Goal: Information Seeking & Learning: Check status

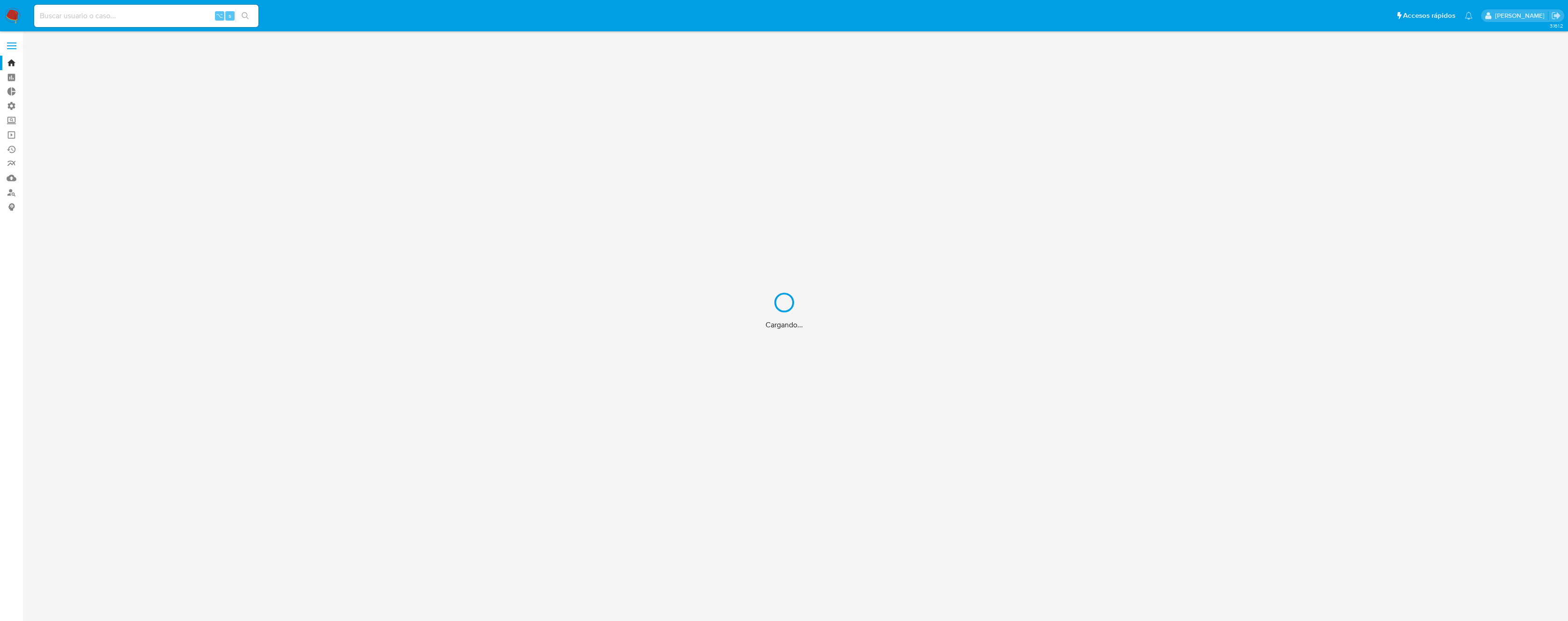
click at [153, 18] on div "Cargando..." at bounding box center [784, 310] width 1568 height 621
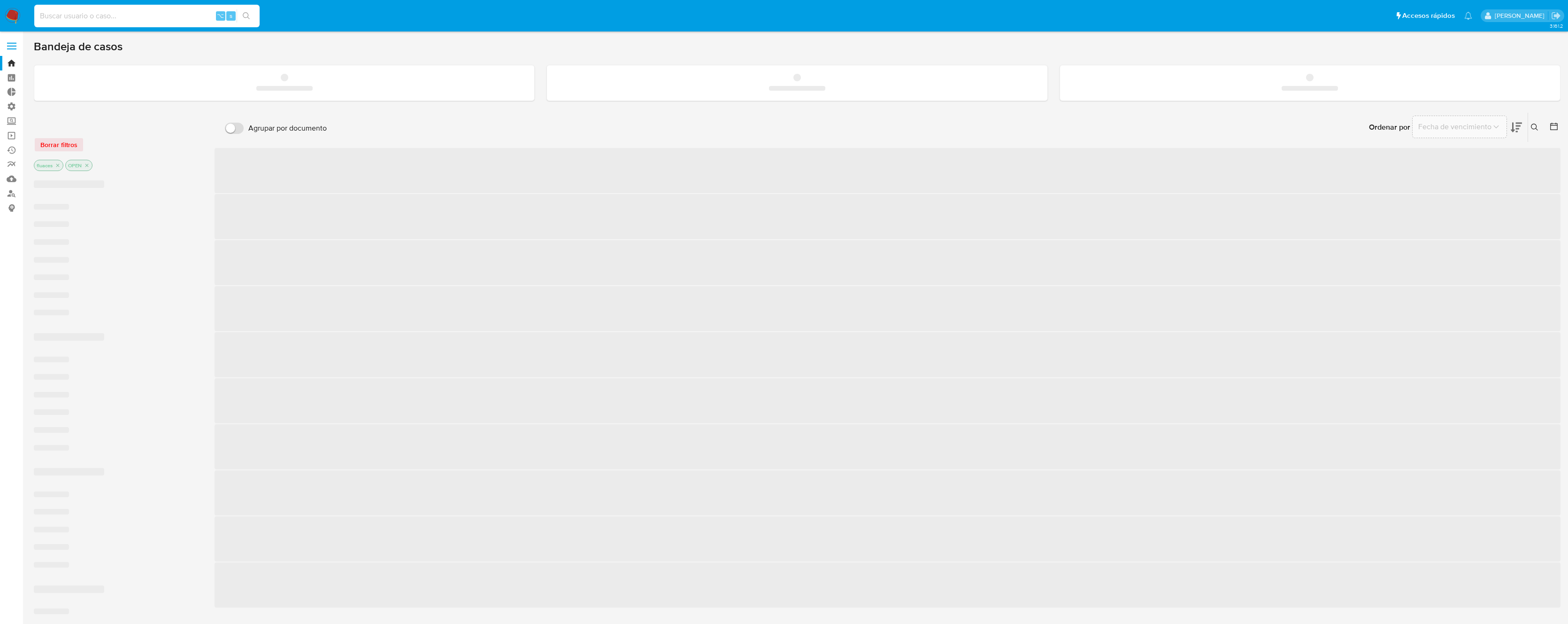
click at [159, 17] on input at bounding box center [147, 16] width 226 height 12
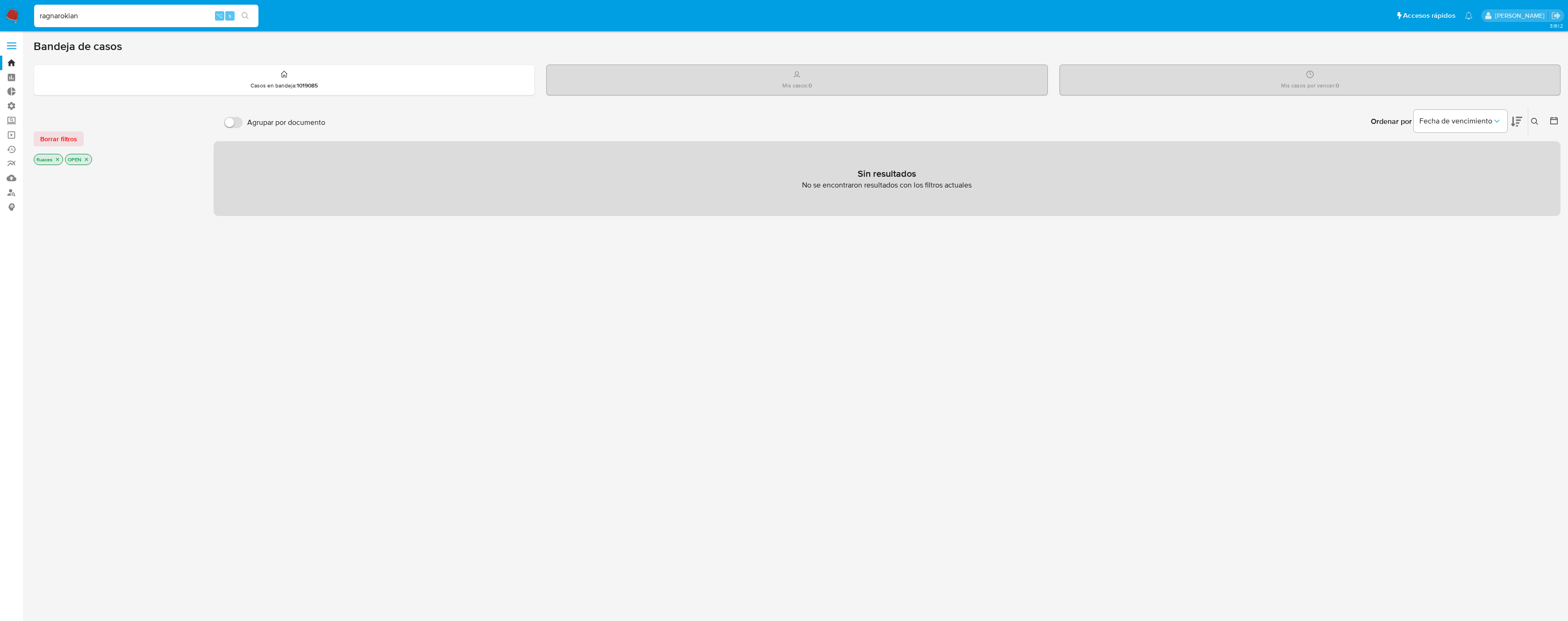
type input "ragnarokian"
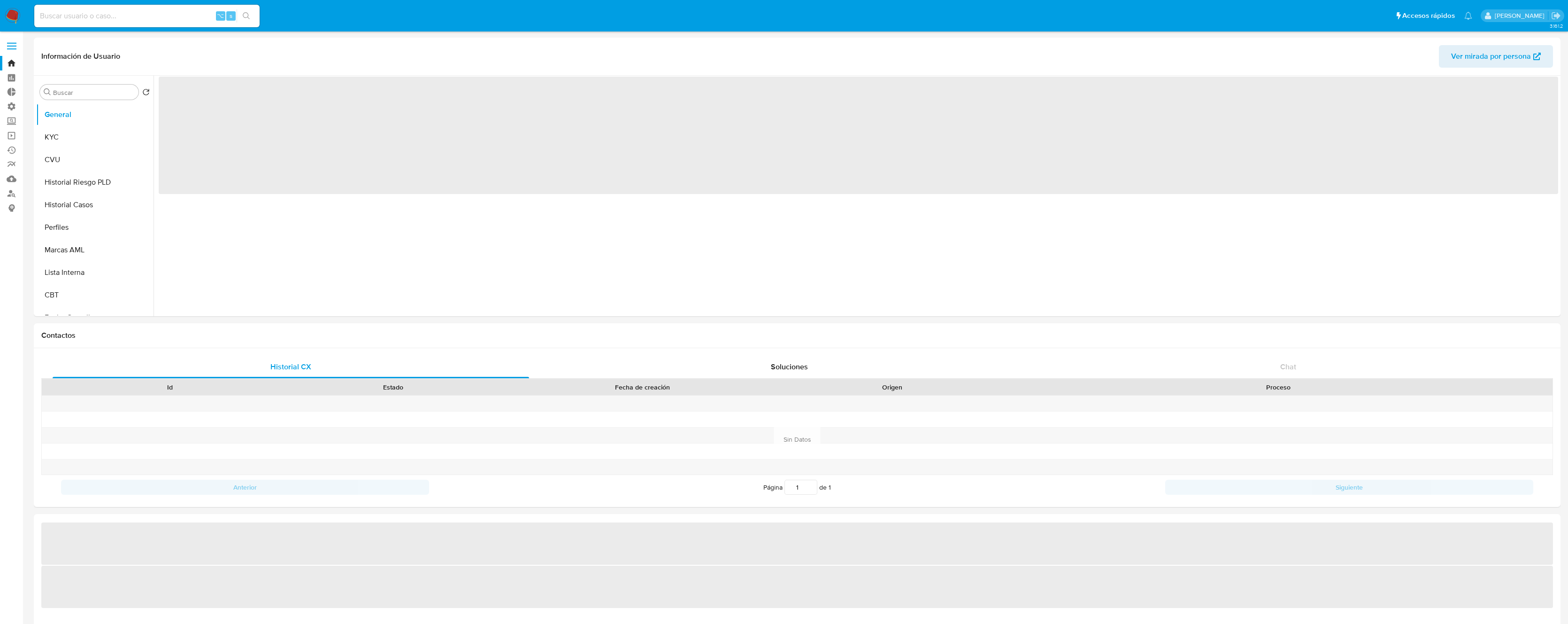
select select "10"
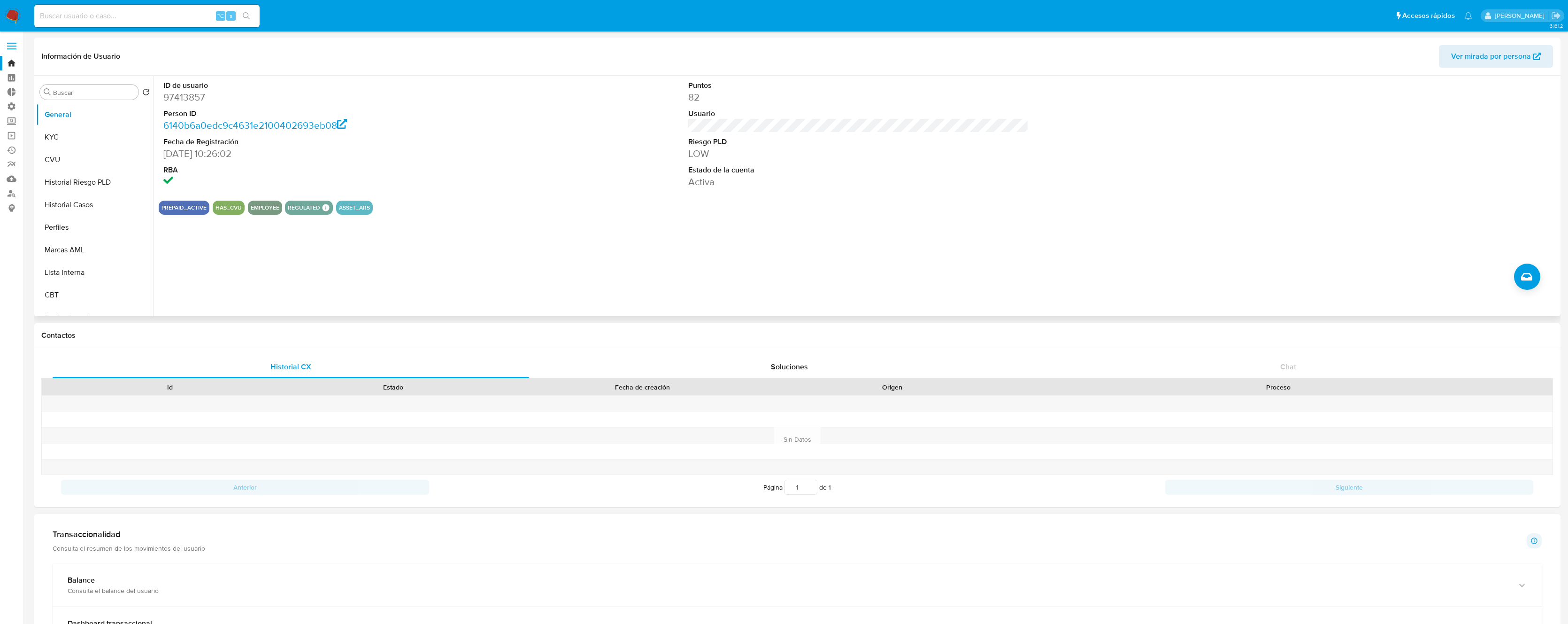
click at [1005, 219] on div "ID de usuario 97413857 Person ID 6140b6a0edc9c4631e2100402693eb08 Fecha de Regi…" at bounding box center [856, 196] width 1405 height 240
click at [18, 104] on label "Administración" at bounding box center [56, 106] width 112 height 15
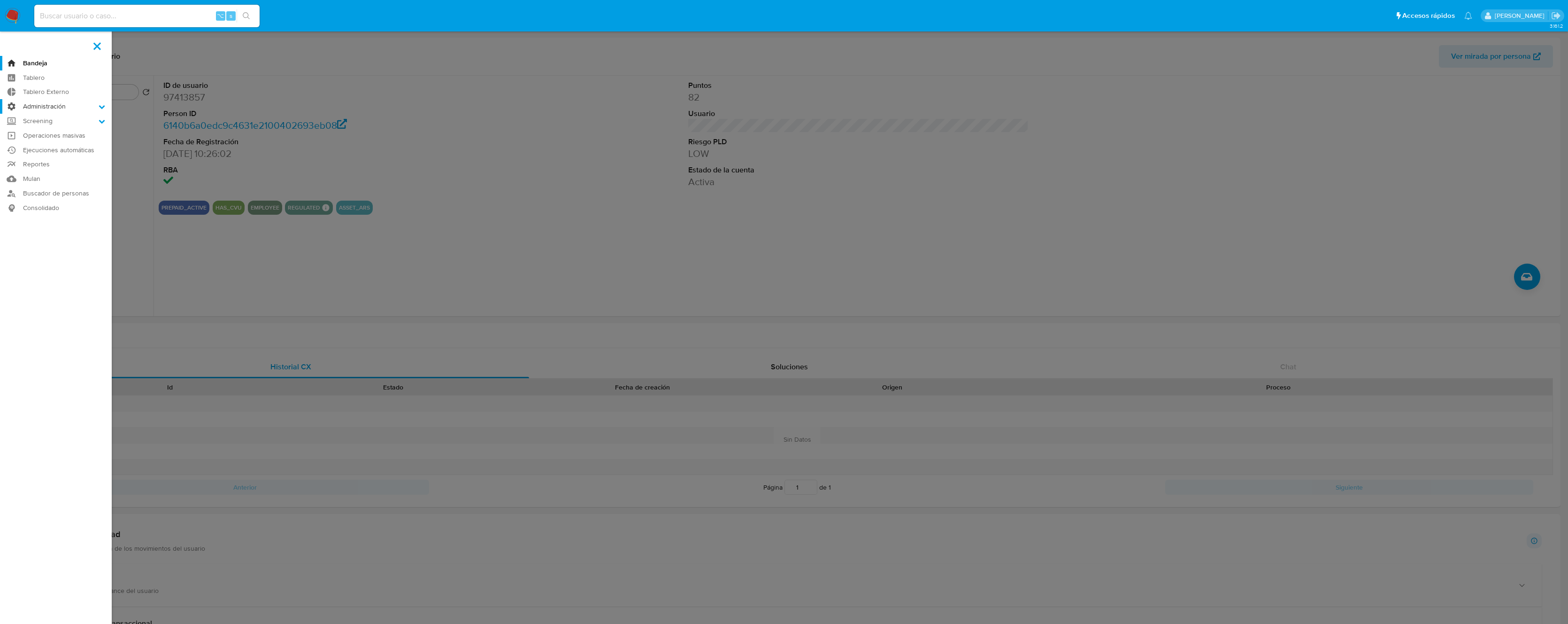
click at [0, 0] on input "Administración" at bounding box center [0, 0] width 0 height 0
click at [43, 117] on link "Reglas" at bounding box center [56, 119] width 112 height 12
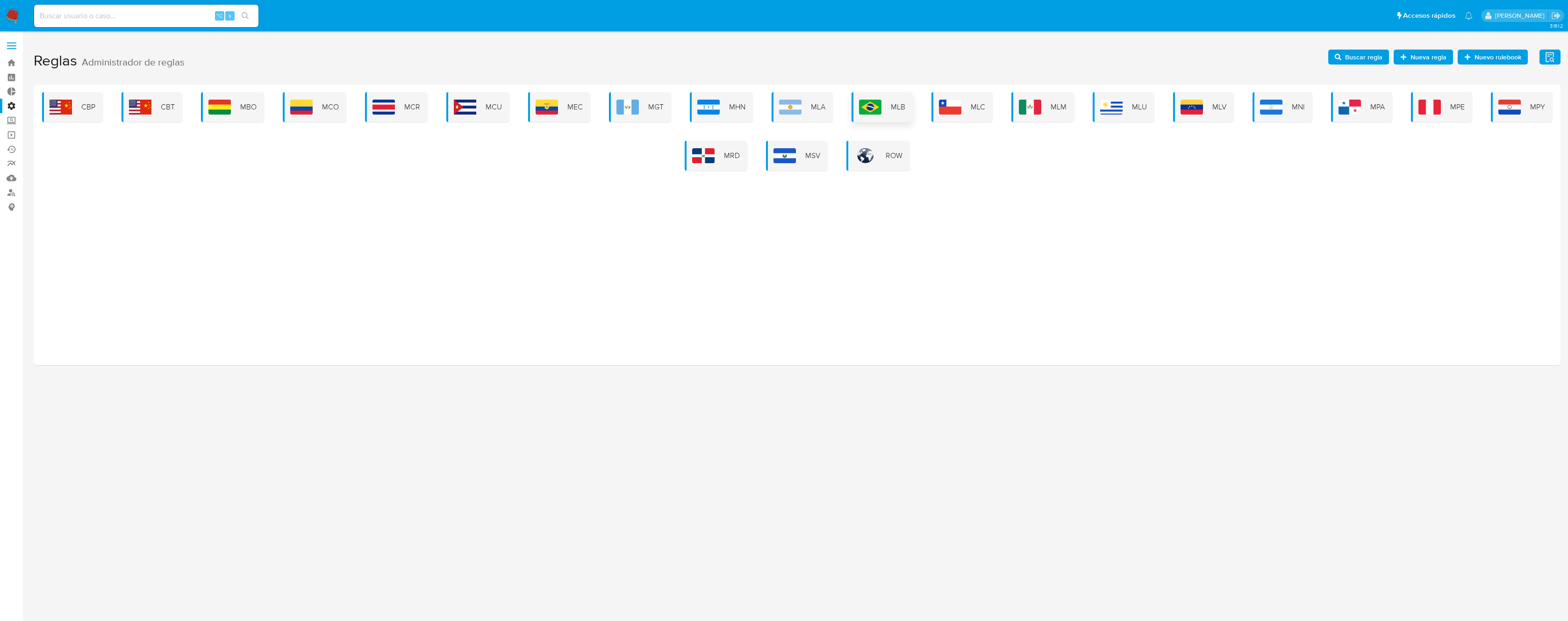
click at [867, 108] on img at bounding box center [870, 107] width 23 height 15
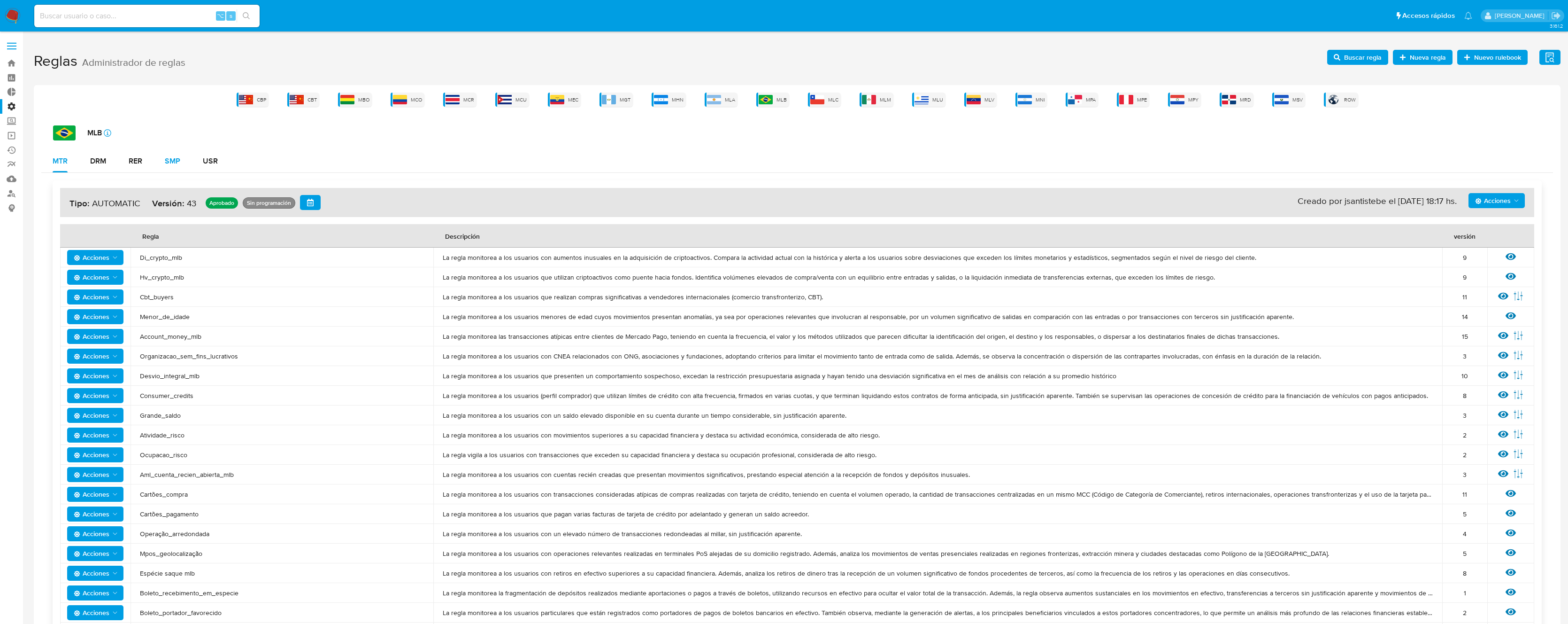
click at [167, 161] on div "SMP" at bounding box center [172, 161] width 15 height 7
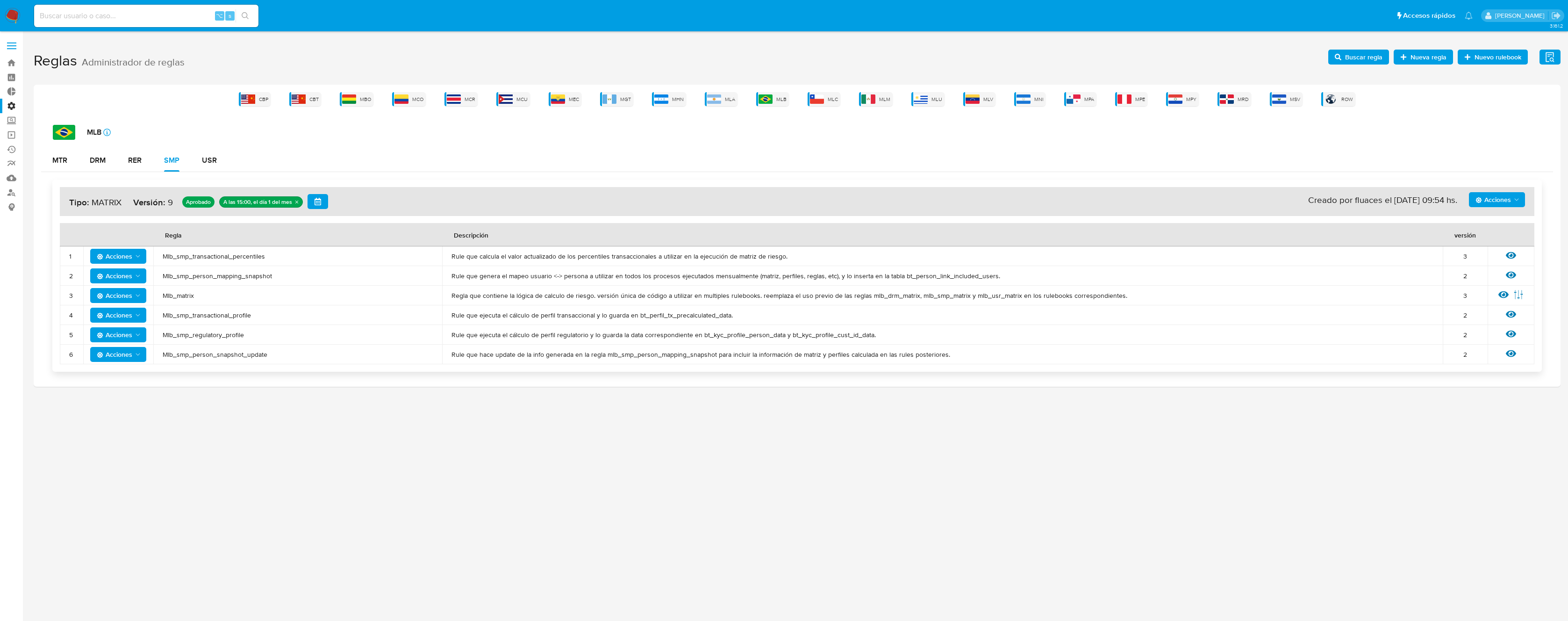
click at [1497, 294] on div "Ver regla Editar parámetros" at bounding box center [1511, 295] width 28 height 12
click at [1503, 295] on icon at bounding box center [1503, 295] width 10 height 7
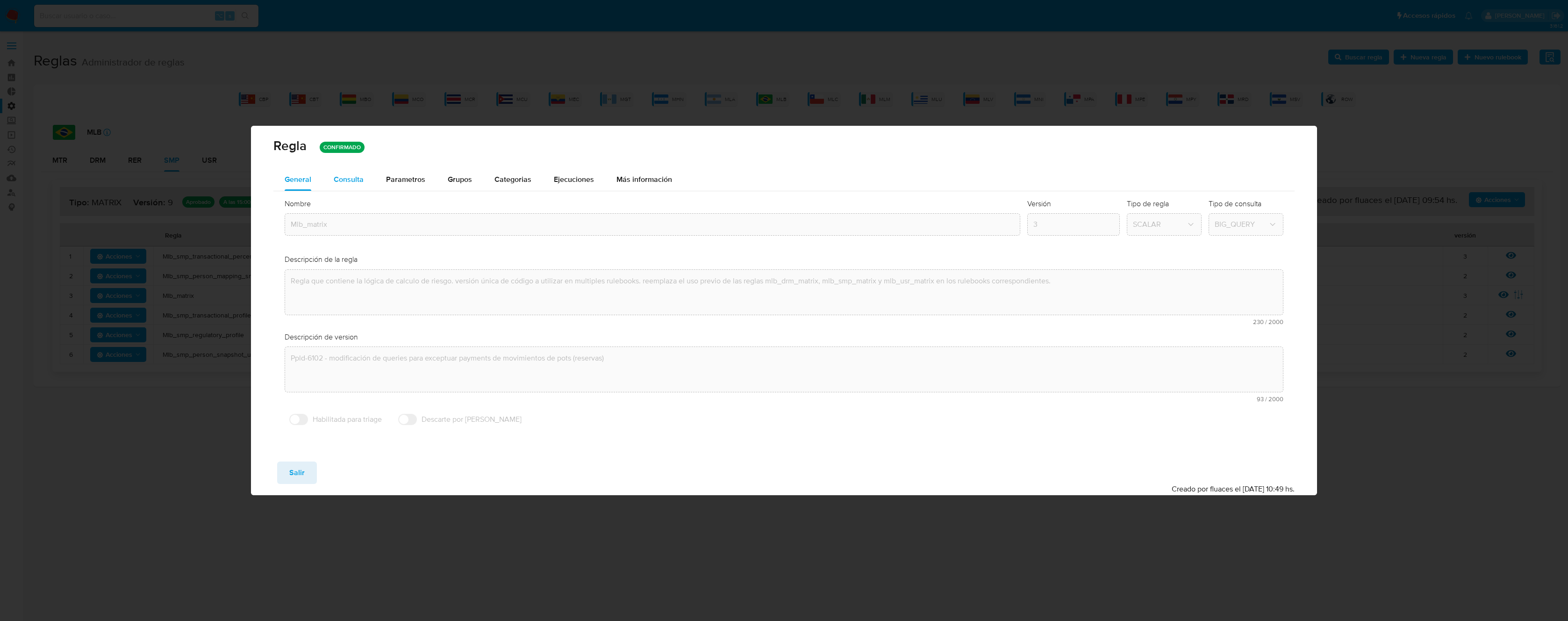
click at [354, 182] on span "Consulta" at bounding box center [348, 180] width 30 height 11
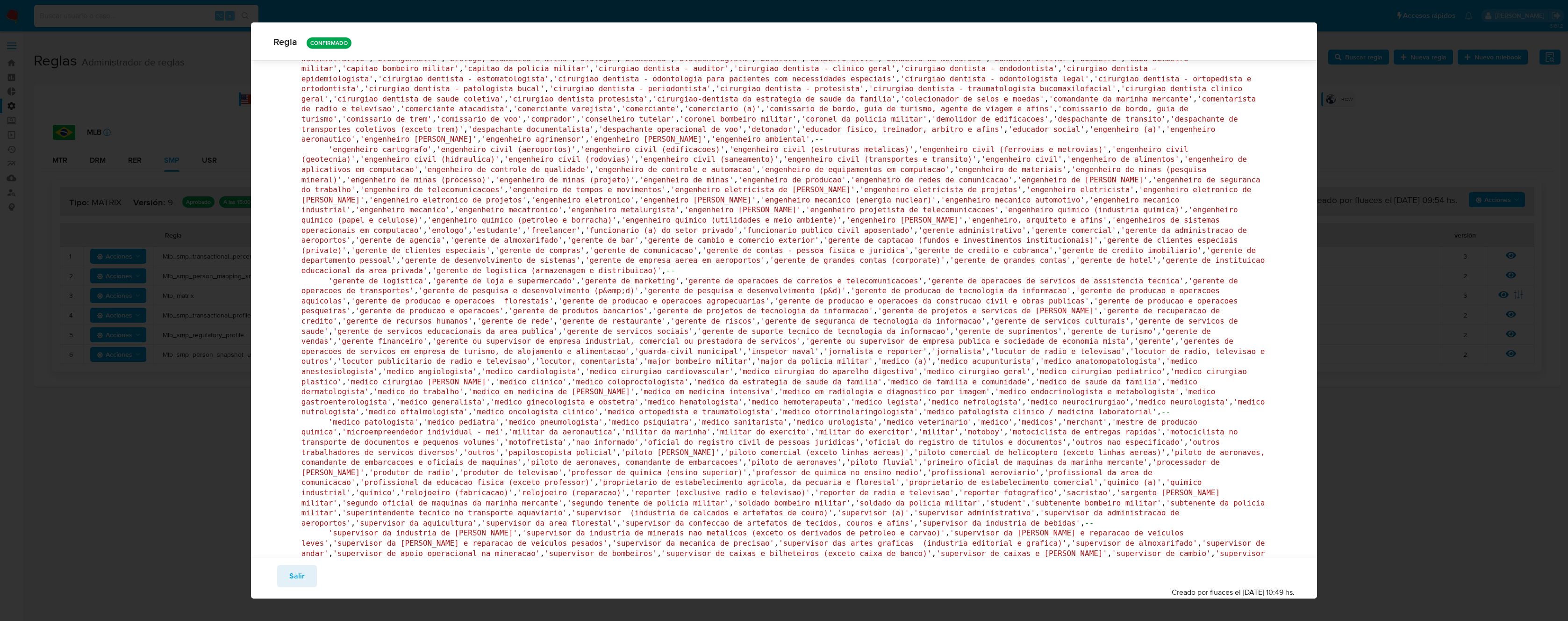
scroll to position [2491, 0]
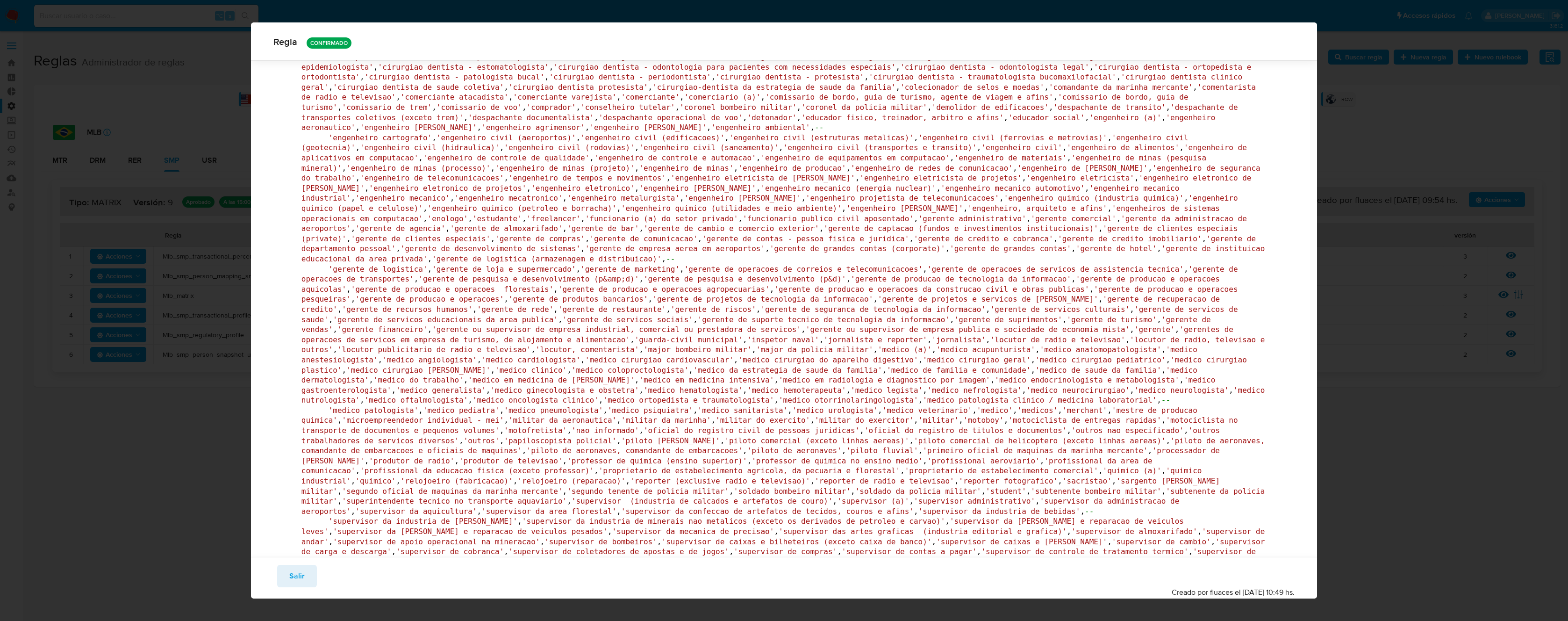
click at [1454, 239] on div "Regla CONFIRMADO General Consulta Parametros Evidencias Grupos Categorias Ejecu…" at bounding box center [784, 310] width 1568 height 621
click at [305, 570] on button "Salir" at bounding box center [296, 576] width 40 height 23
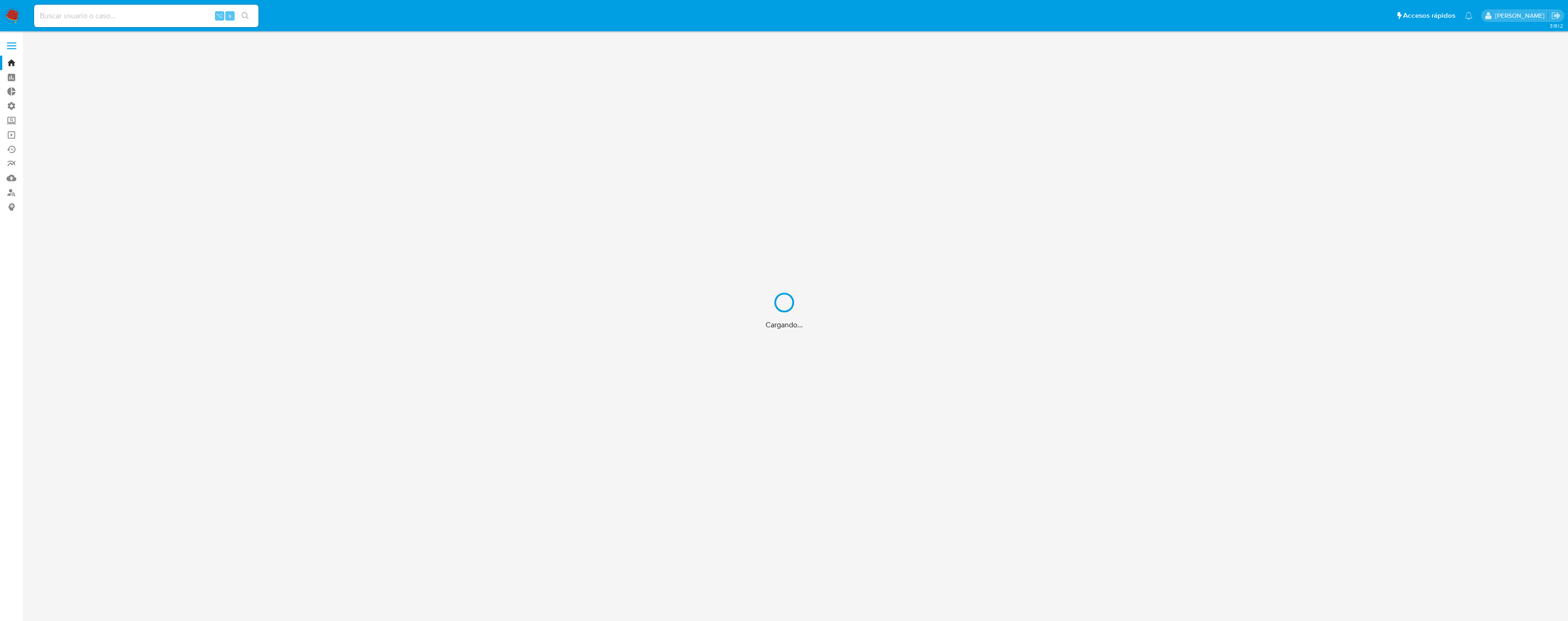
click at [183, 18] on div "Cargando..." at bounding box center [784, 310] width 1568 height 621
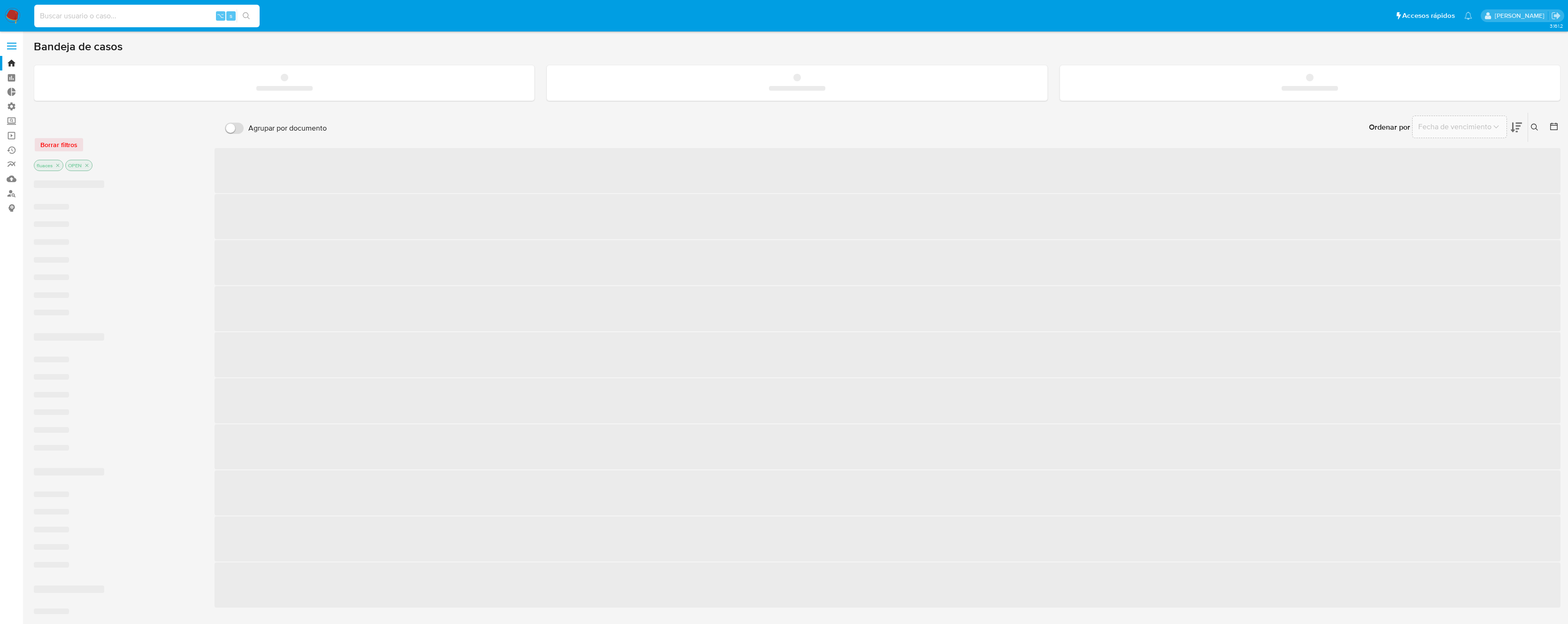
click at [166, 13] on input at bounding box center [147, 16] width 226 height 12
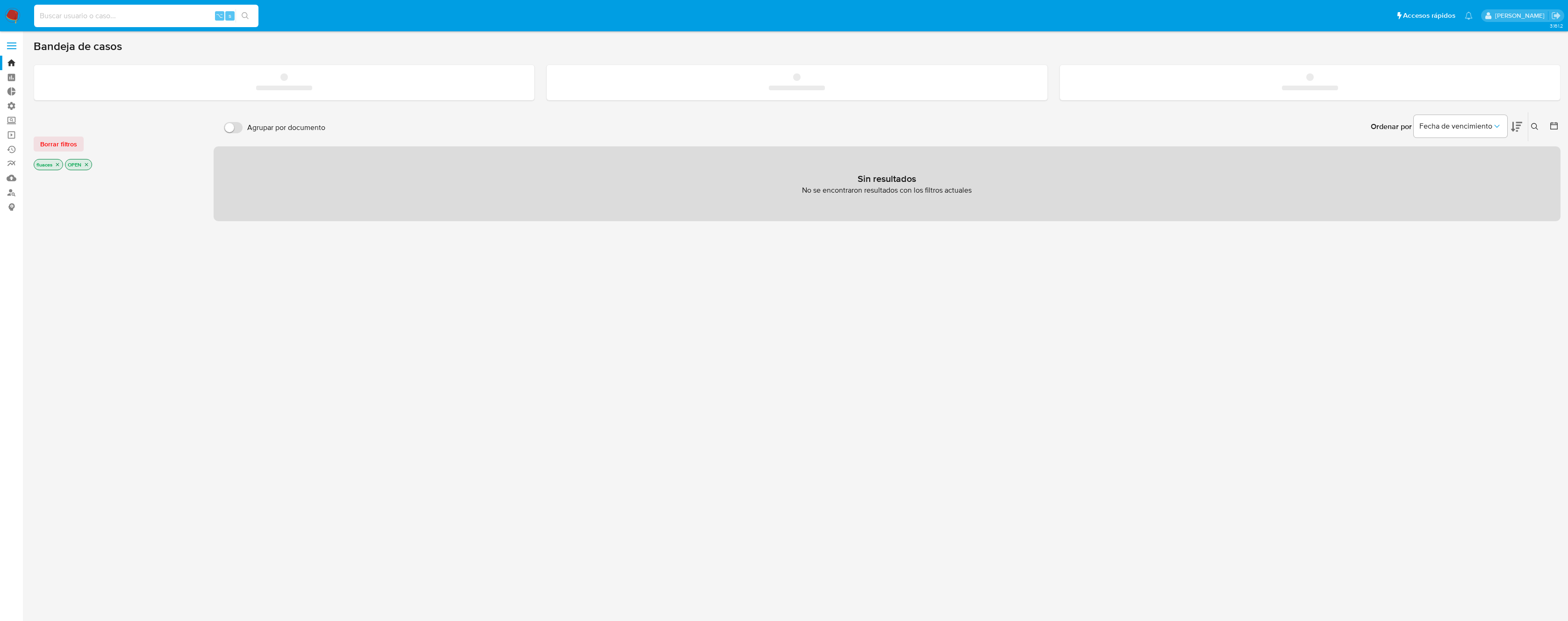
paste input "1497272275"
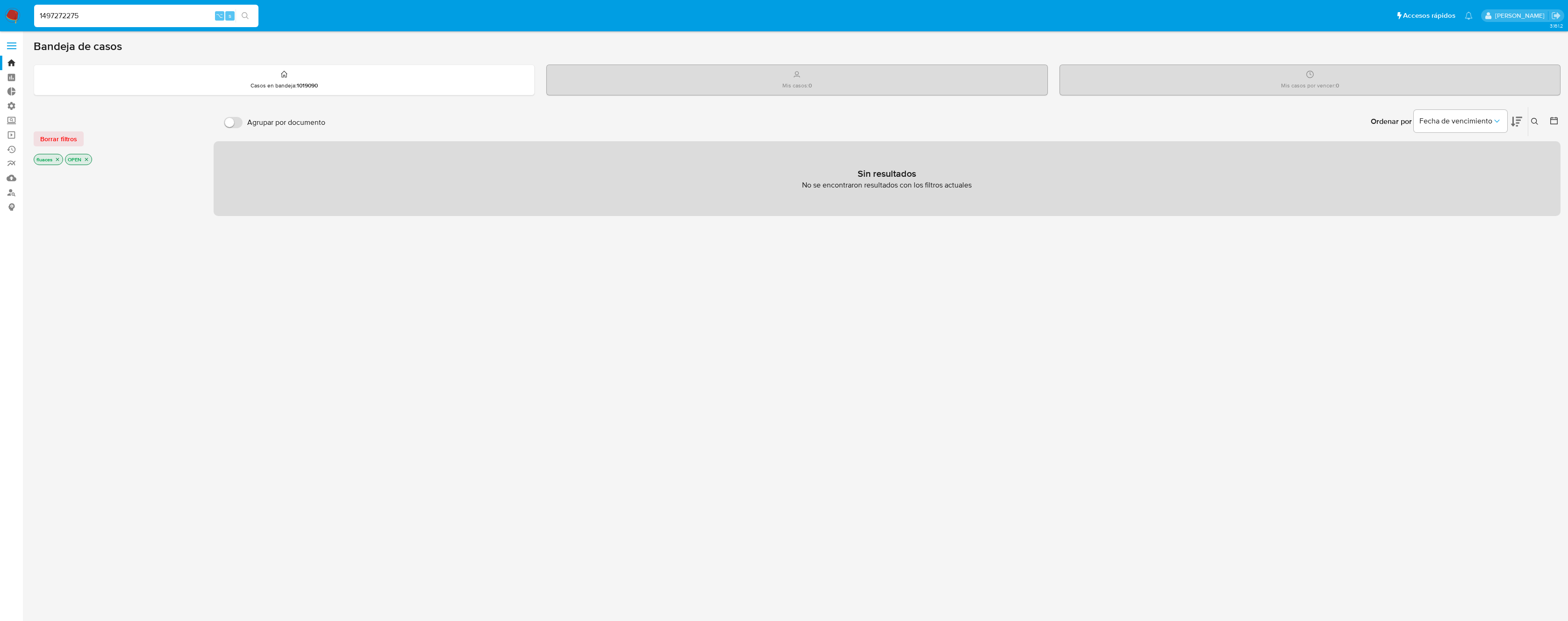
type input "1497272275"
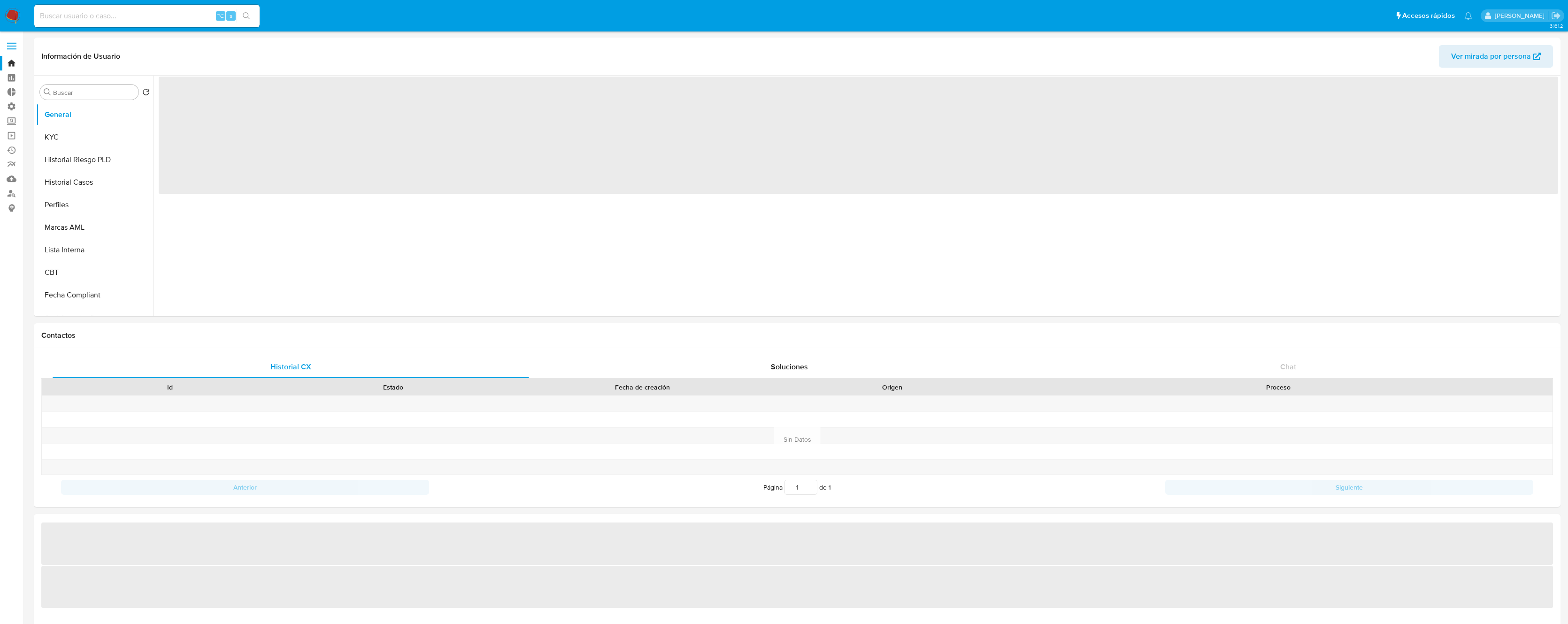
select select "10"
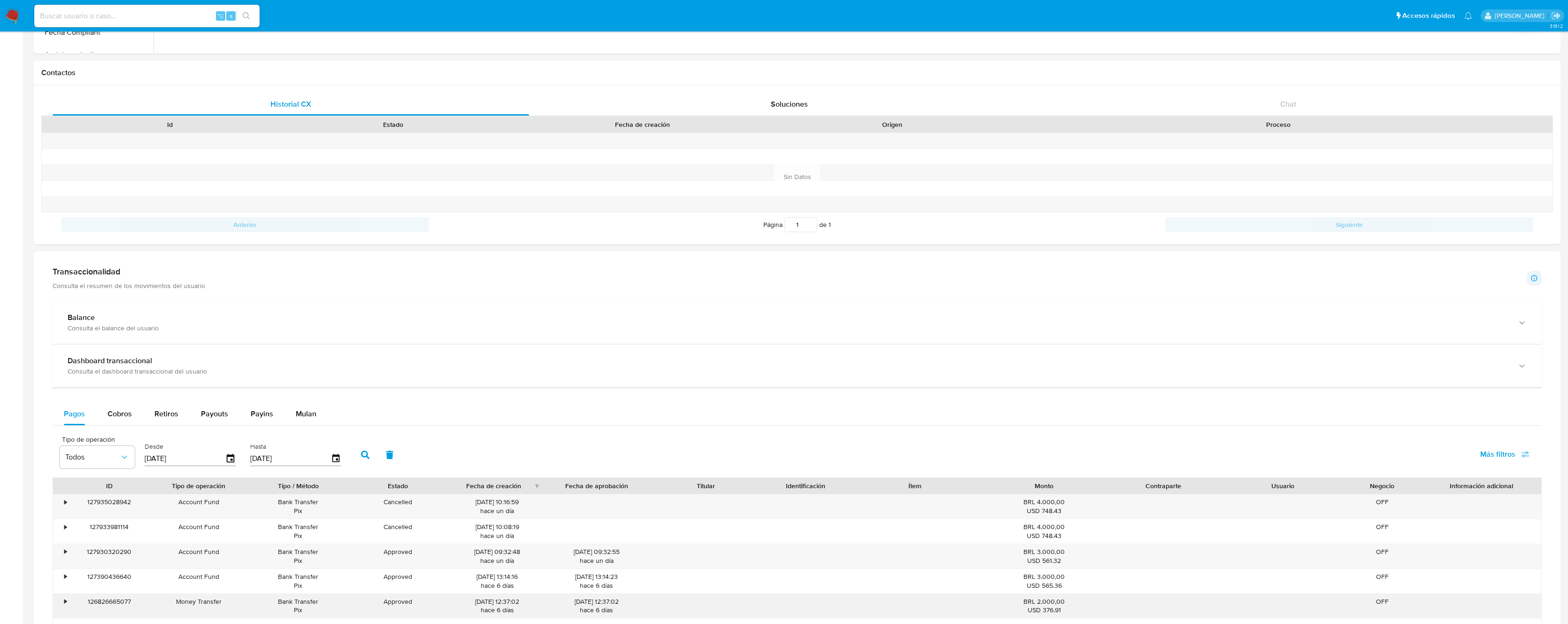
scroll to position [599, 0]
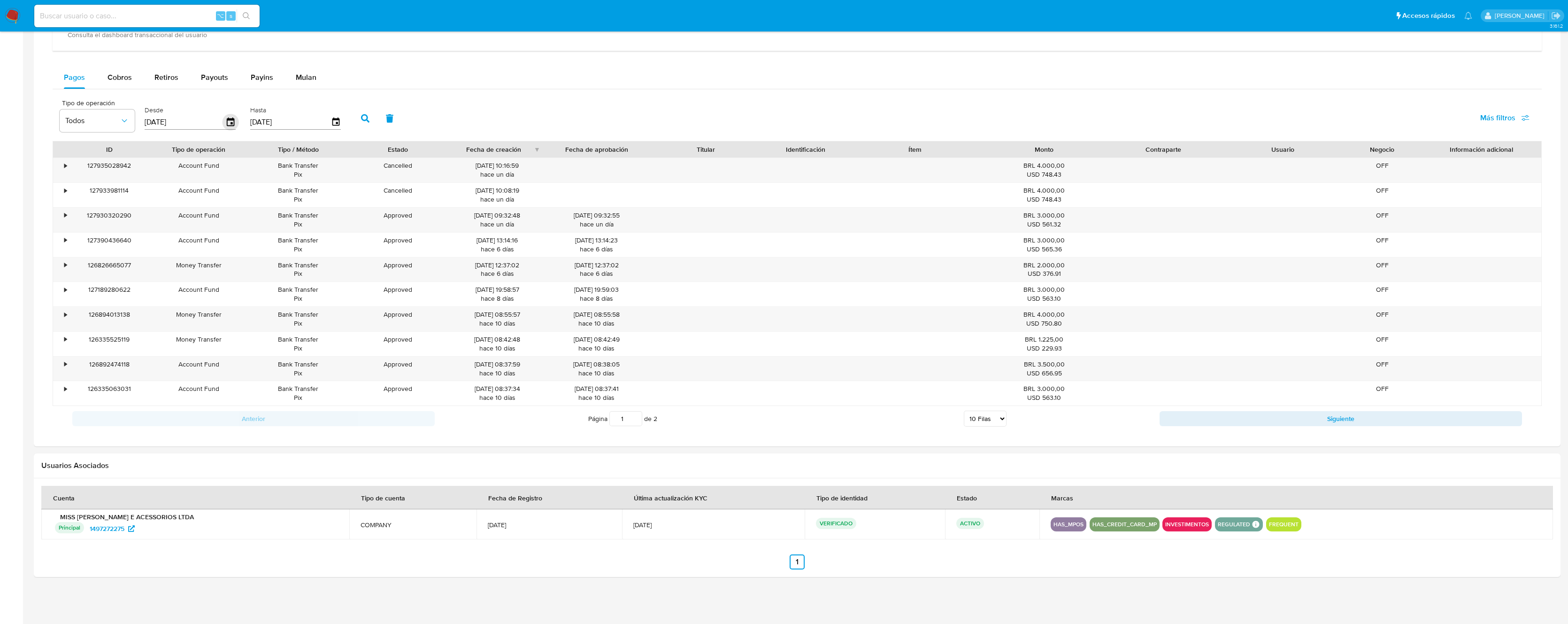
click at [230, 120] on icon "button" at bounding box center [231, 122] width 7 height 9
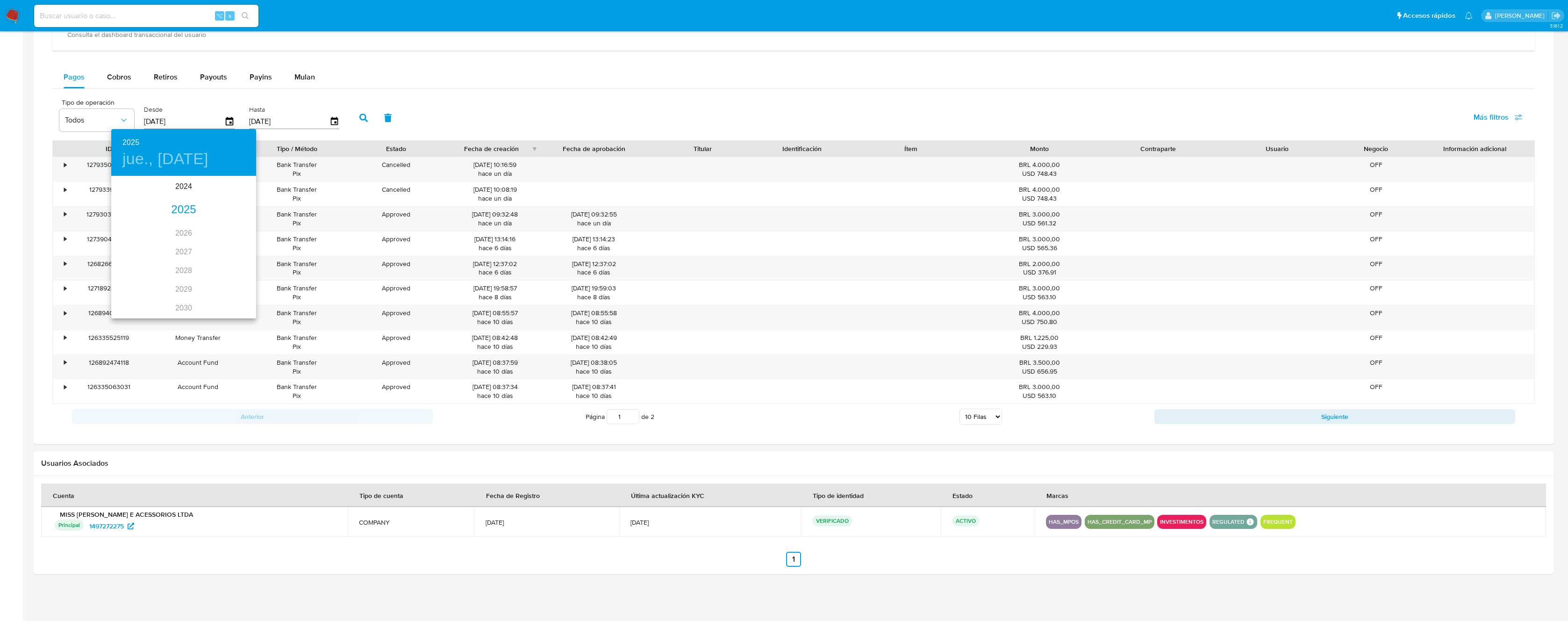
click at [174, 209] on div "2025" at bounding box center [184, 209] width 145 height 19
click at [131, 261] on div "jul." at bounding box center [135, 265] width 48 height 35
click at [169, 226] on span "2" at bounding box center [165, 225] width 17 height 9
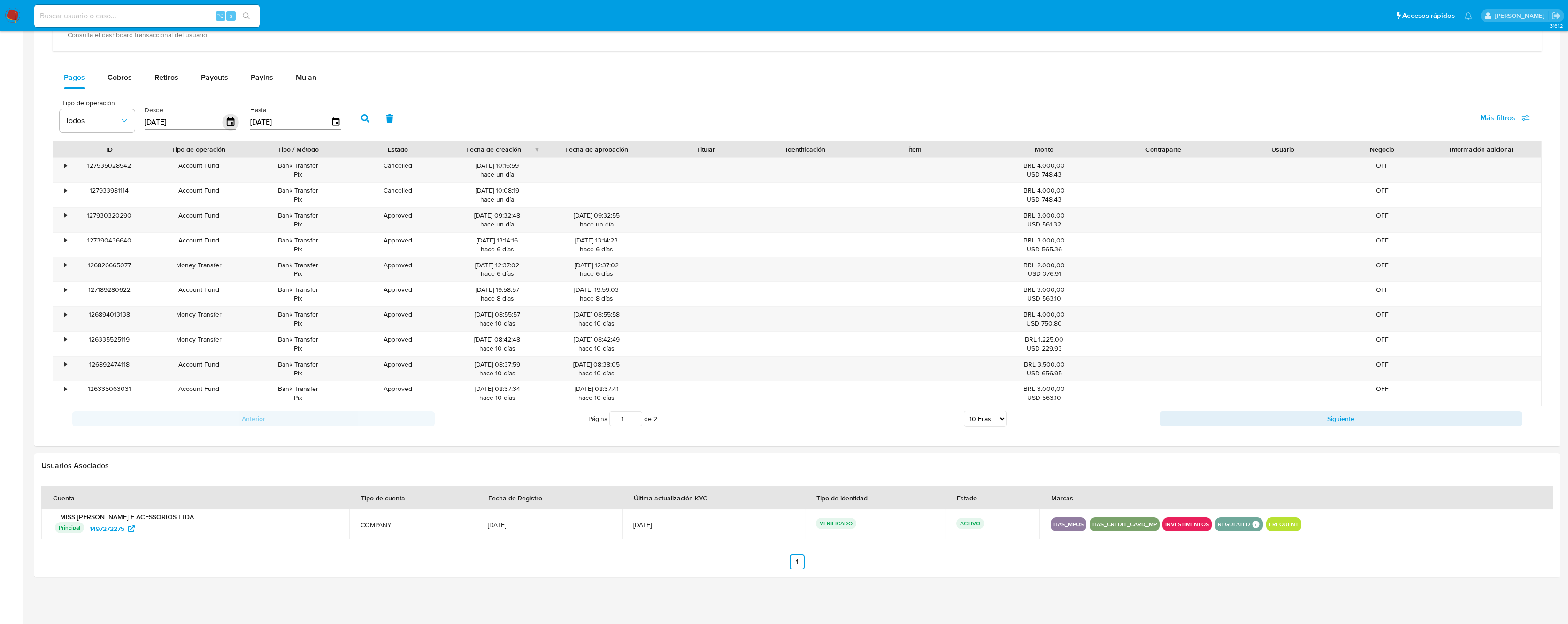
click at [232, 122] on icon "button" at bounding box center [231, 122] width 7 height 9
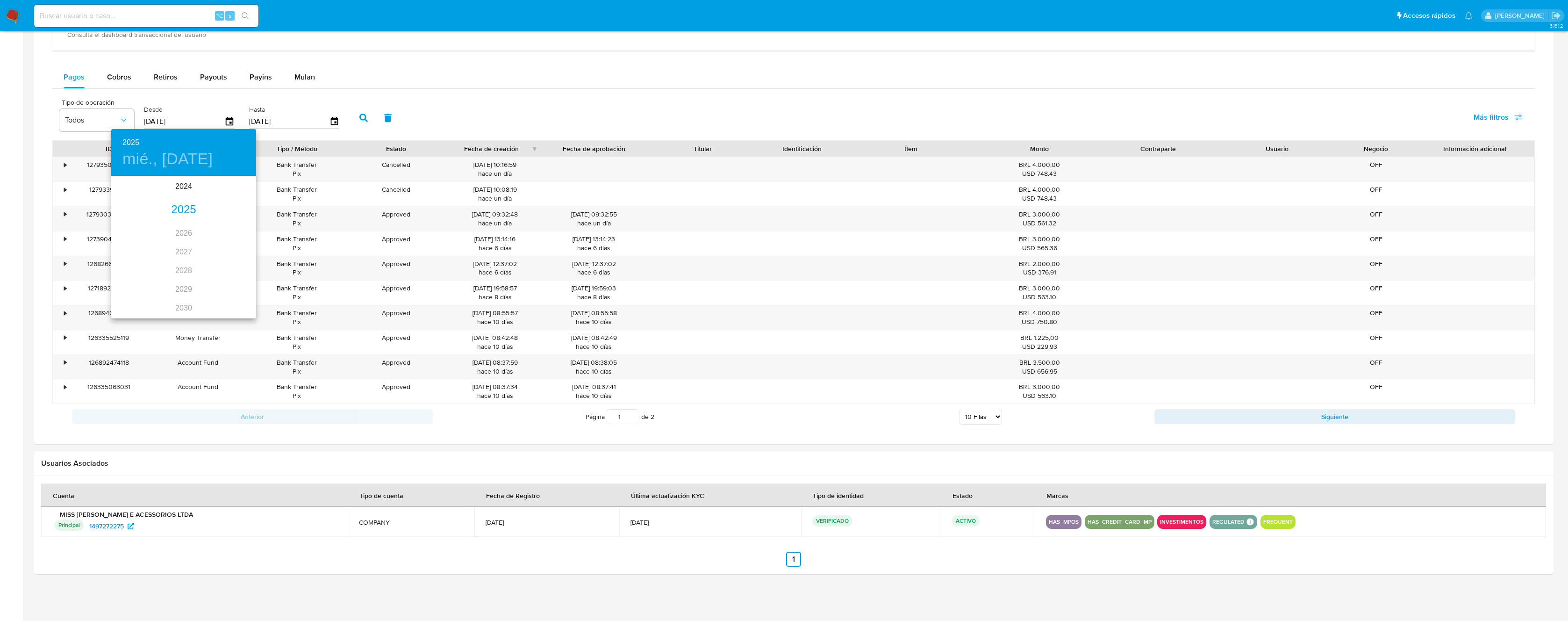
click at [184, 213] on div "2025" at bounding box center [184, 209] width 145 height 19
click at [228, 270] on div "sep." at bounding box center [232, 265] width 48 height 35
click at [129, 293] on p "29" at bounding box center [127, 292] width 7 height 9
type input "29/09/2025"
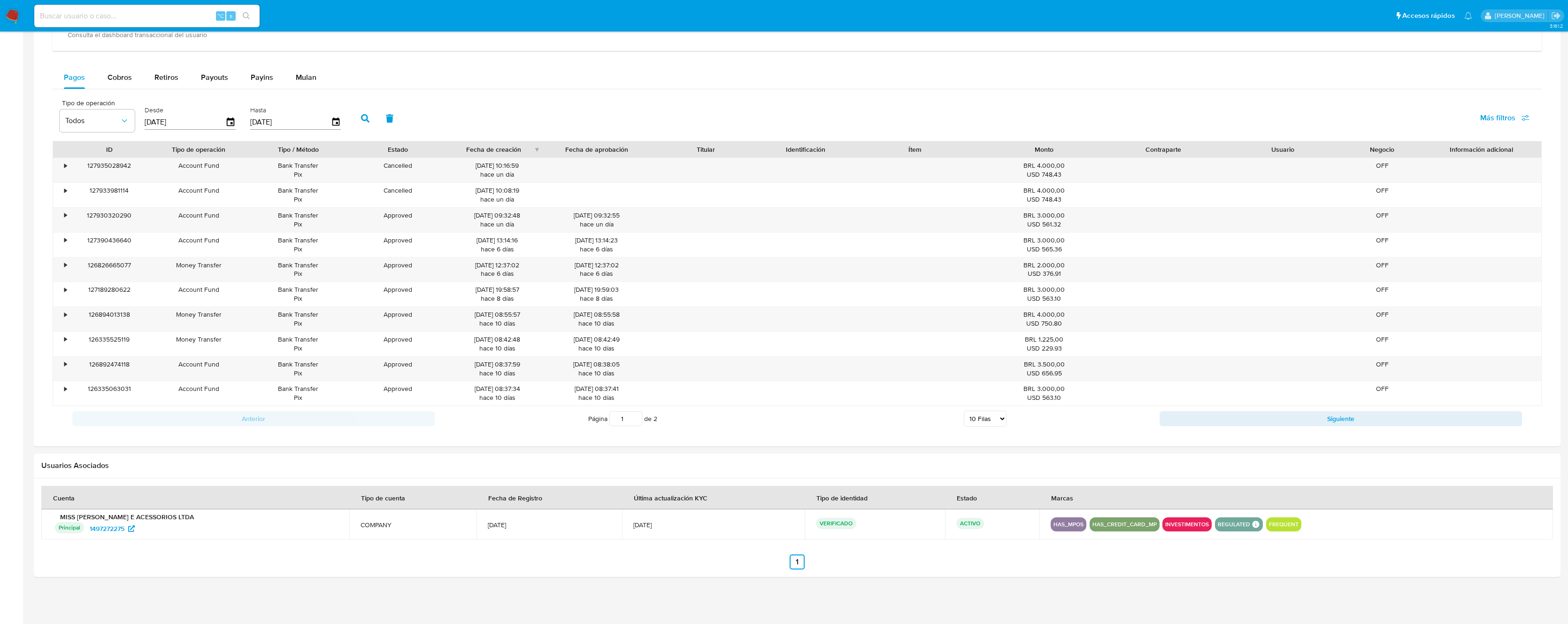
click at [357, 118] on button "button" at bounding box center [365, 118] width 24 height 23
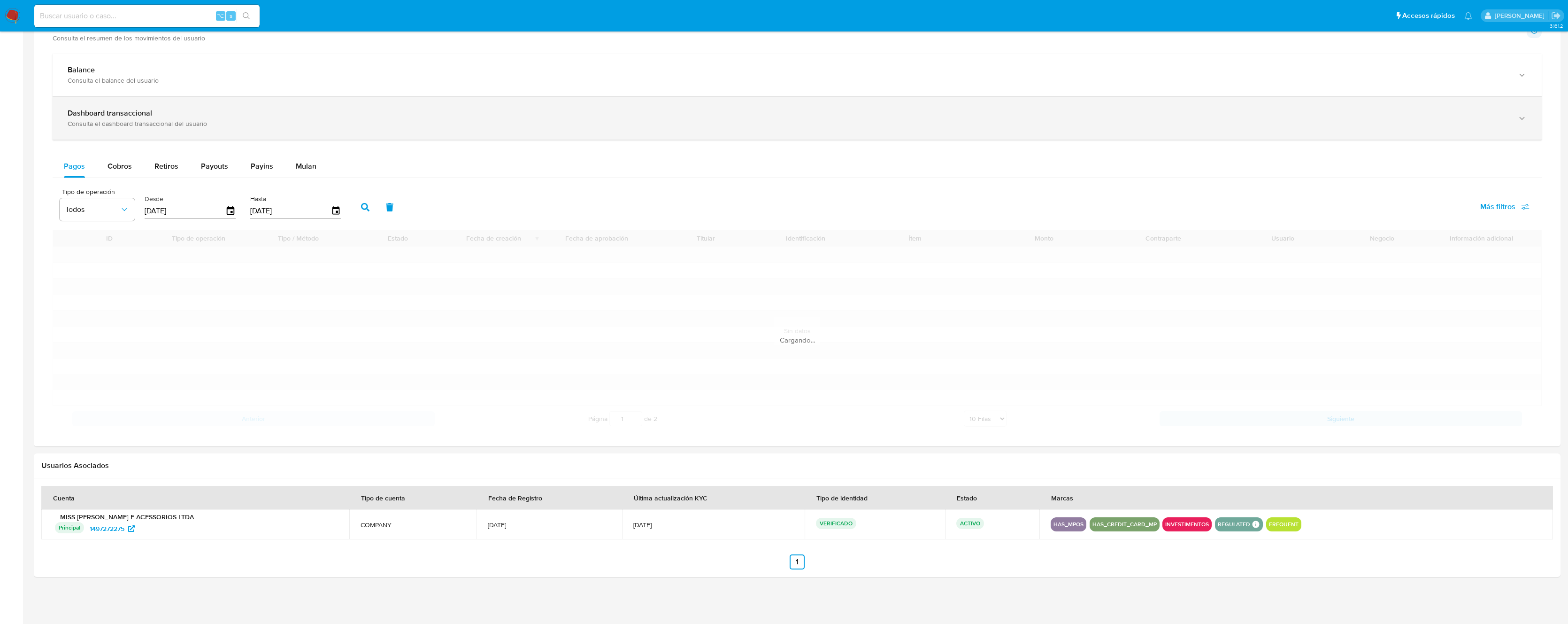
scroll to position [426, 0]
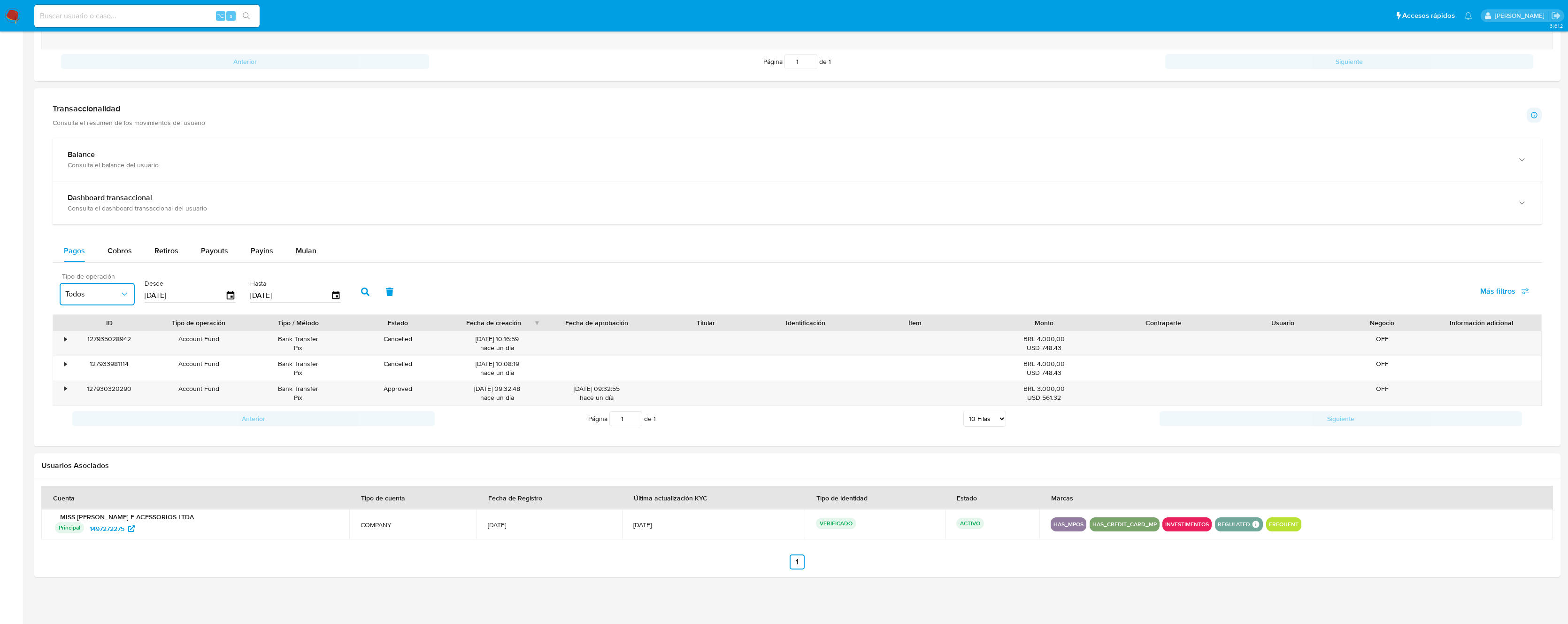
click at [89, 295] on span "Todos" at bounding box center [92, 294] width 54 height 9
click at [95, 429] on span "Account Fund" at bounding box center [89, 428] width 46 height 9
click at [355, 290] on button "button" at bounding box center [365, 291] width 24 height 23
click at [573, 339] on div at bounding box center [596, 339] width 86 height 9
click at [64, 340] on div "•" at bounding box center [65, 339] width 2 height 9
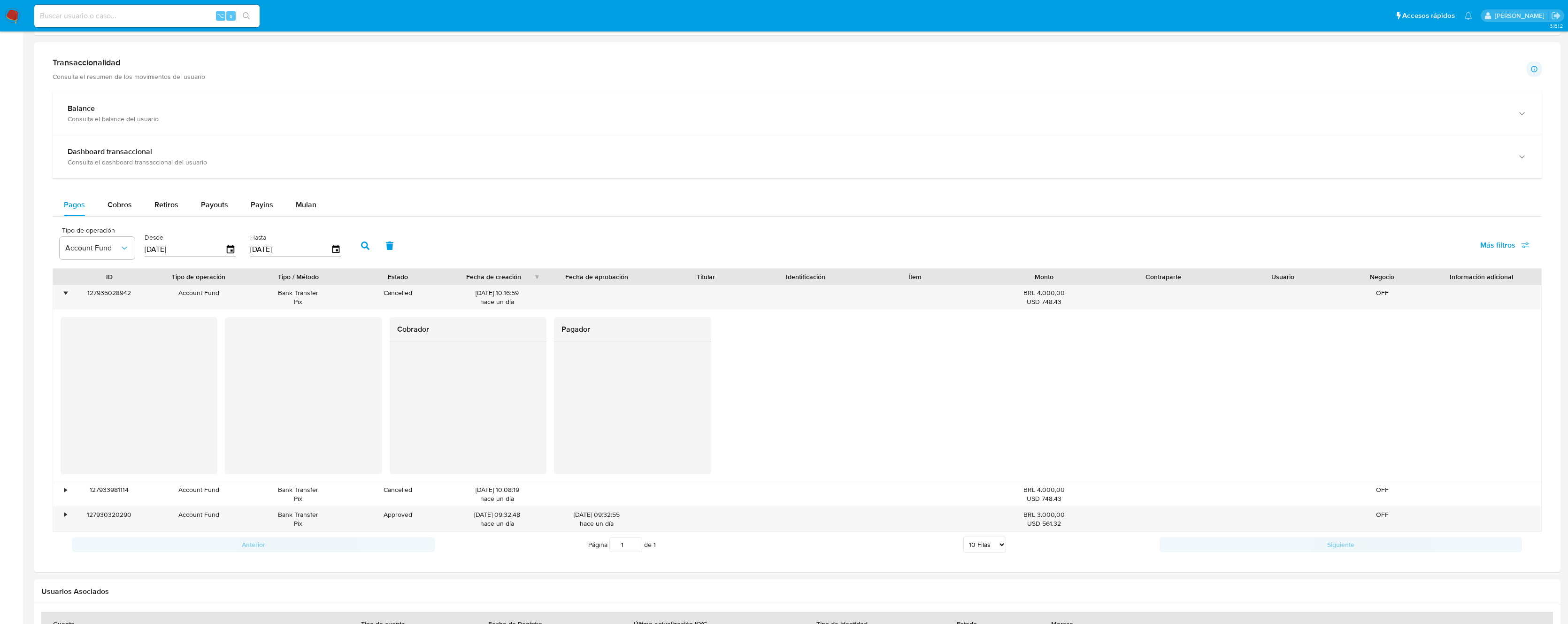
scroll to position [535, 0]
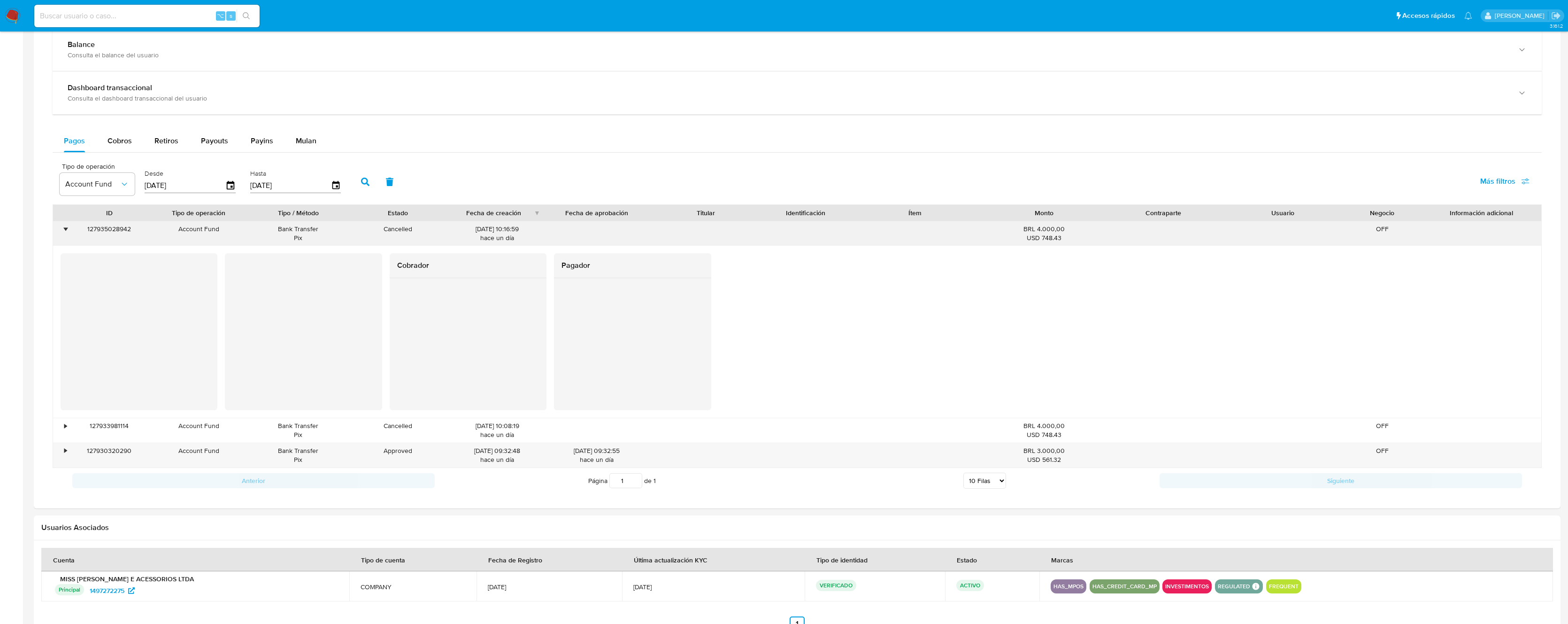
drag, startPoint x: 141, startPoint y: 229, endPoint x: 78, endPoint y: 231, distance: 63.0
click at [78, 231] on div "127935028942" at bounding box center [109, 234] width 80 height 24
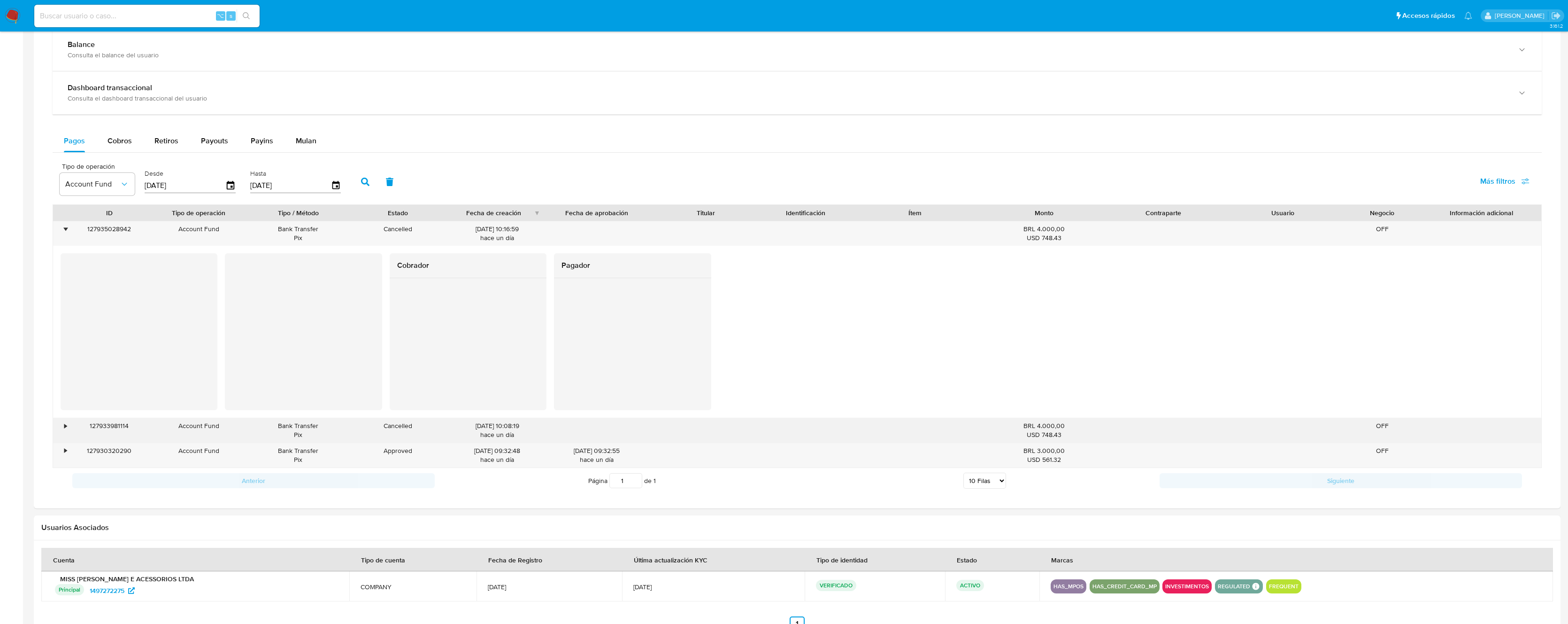
click at [65, 424] on div "•" at bounding box center [65, 426] width 2 height 9
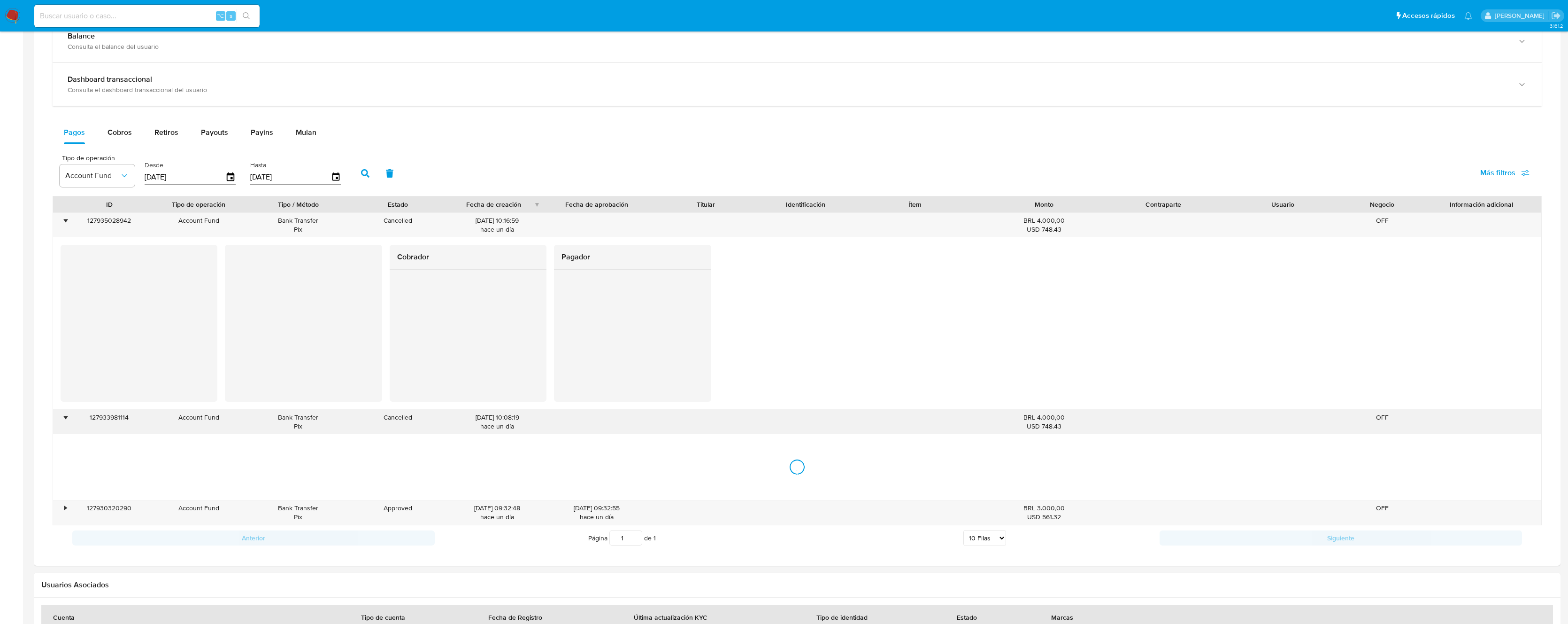
scroll to position [613, 0]
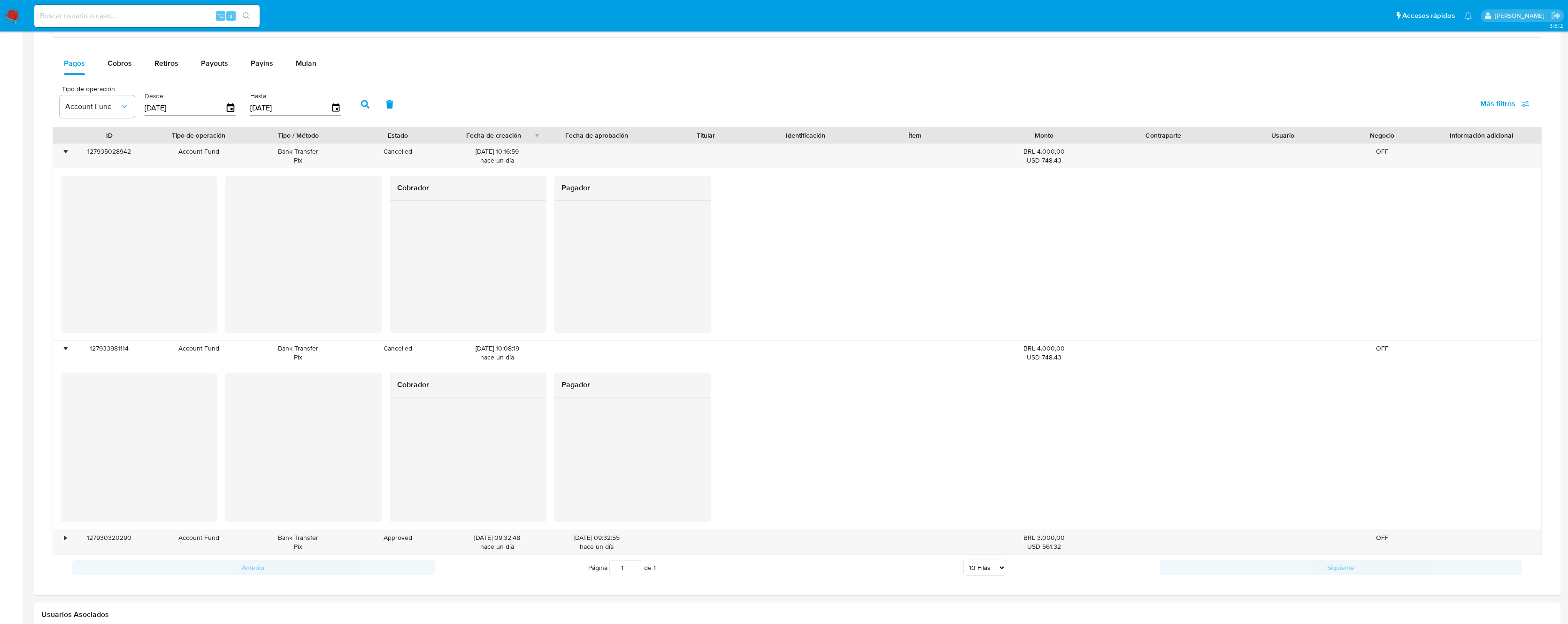
click at [65, 438] on div at bounding box center [139, 447] width 157 height 150
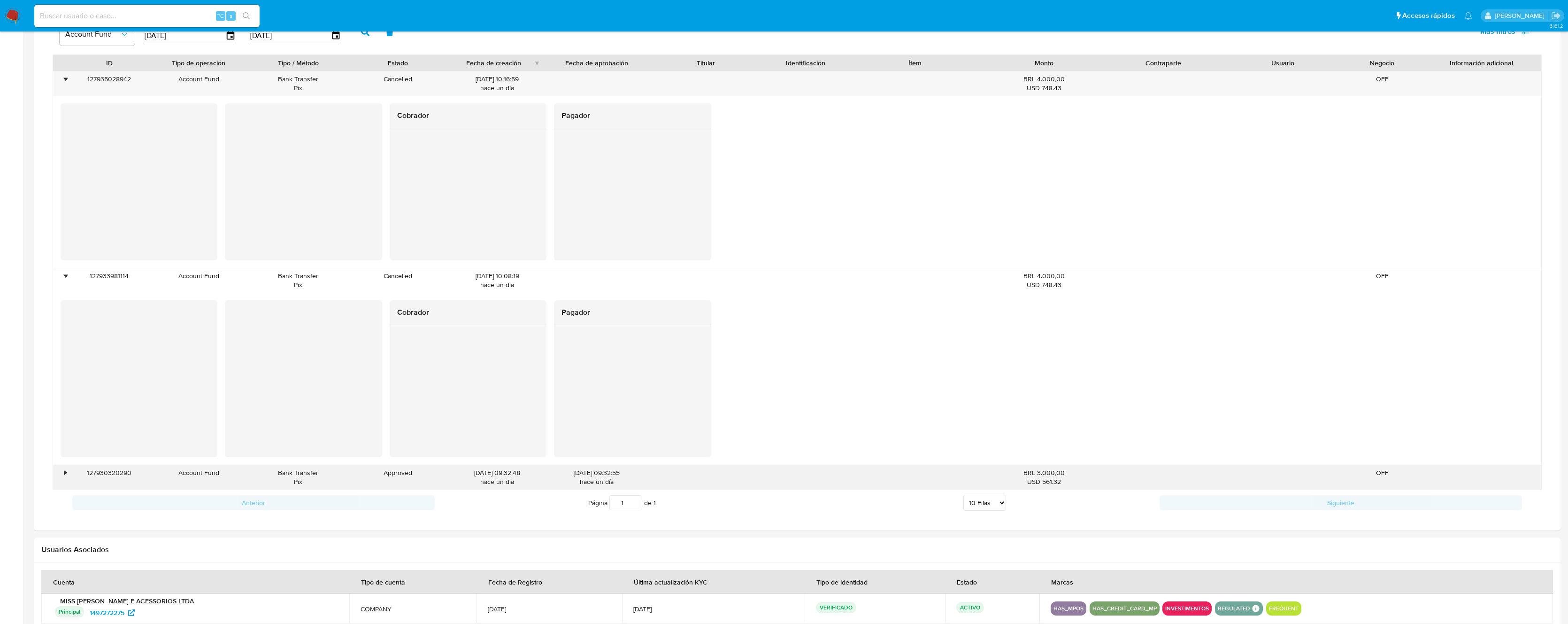
scroll to position [704, 0]
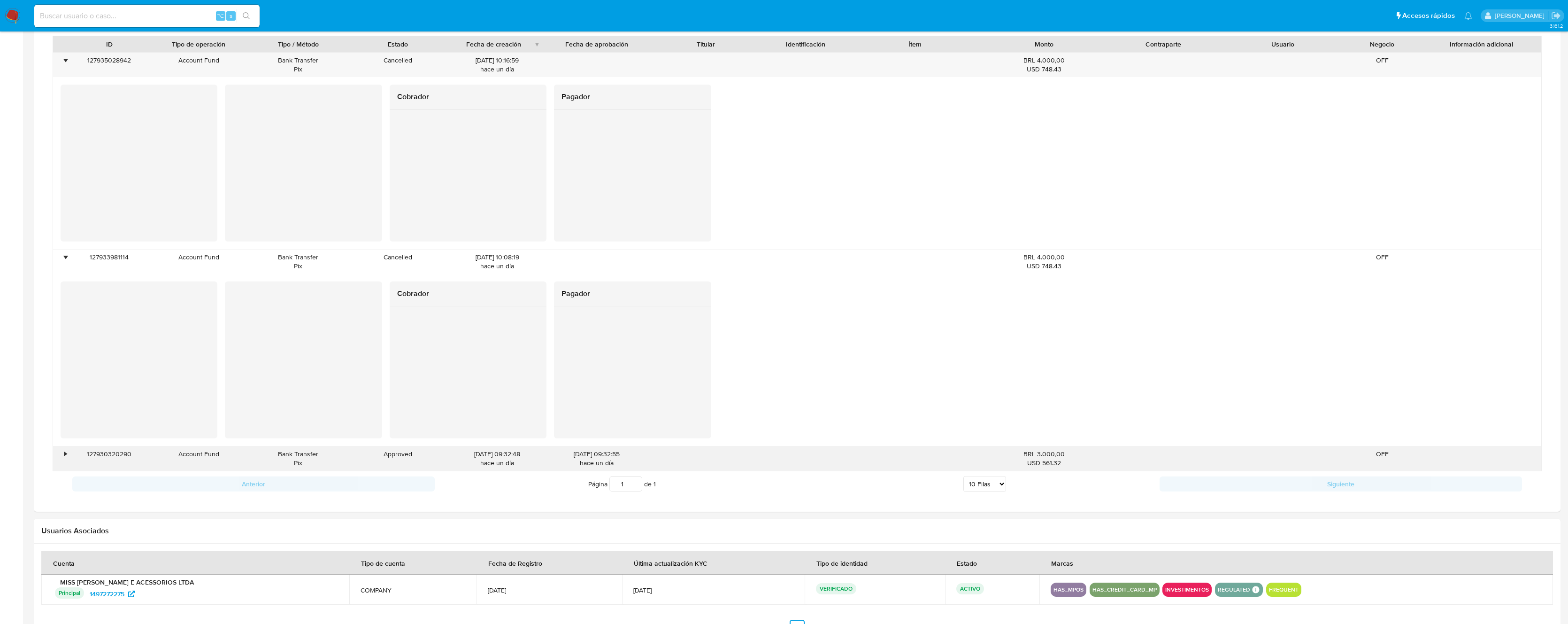
click at [65, 455] on div "•" at bounding box center [65, 454] width 2 height 9
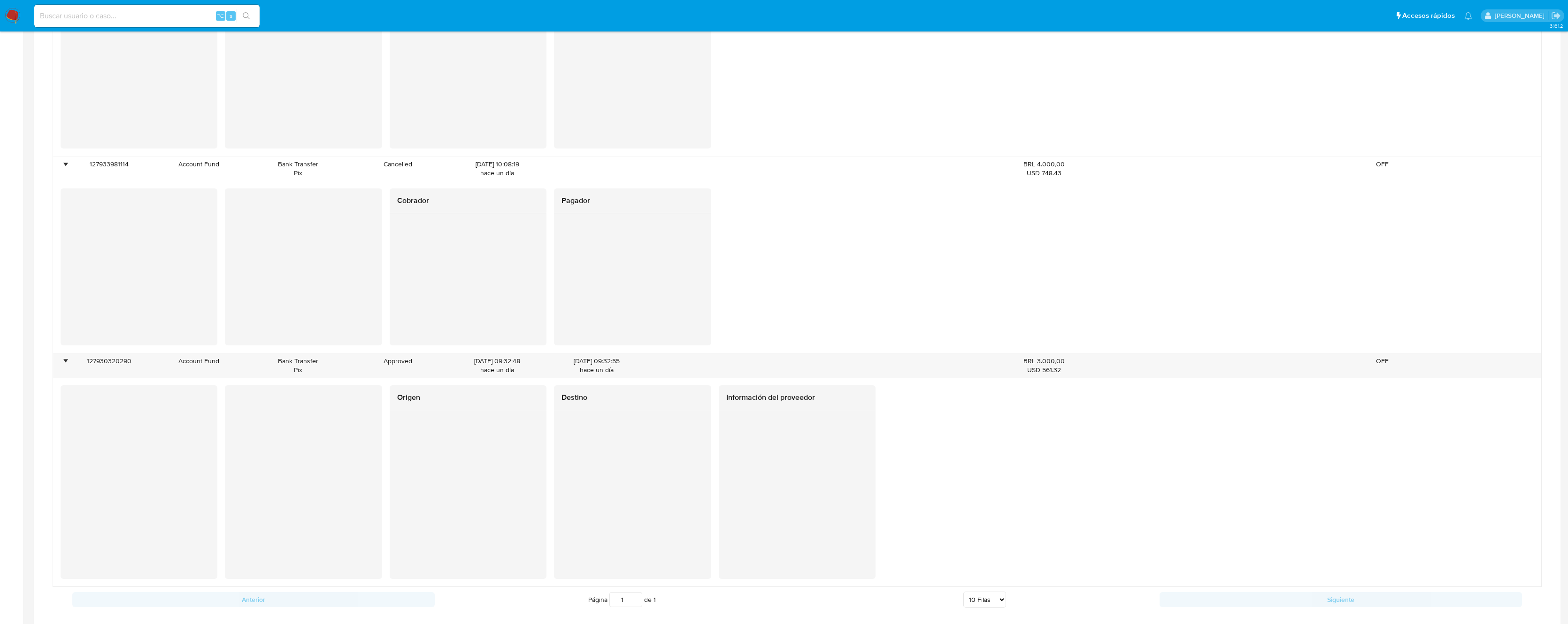
scroll to position [797, 0]
click at [114, 358] on div "127930320290" at bounding box center [109, 366] width 80 height 24
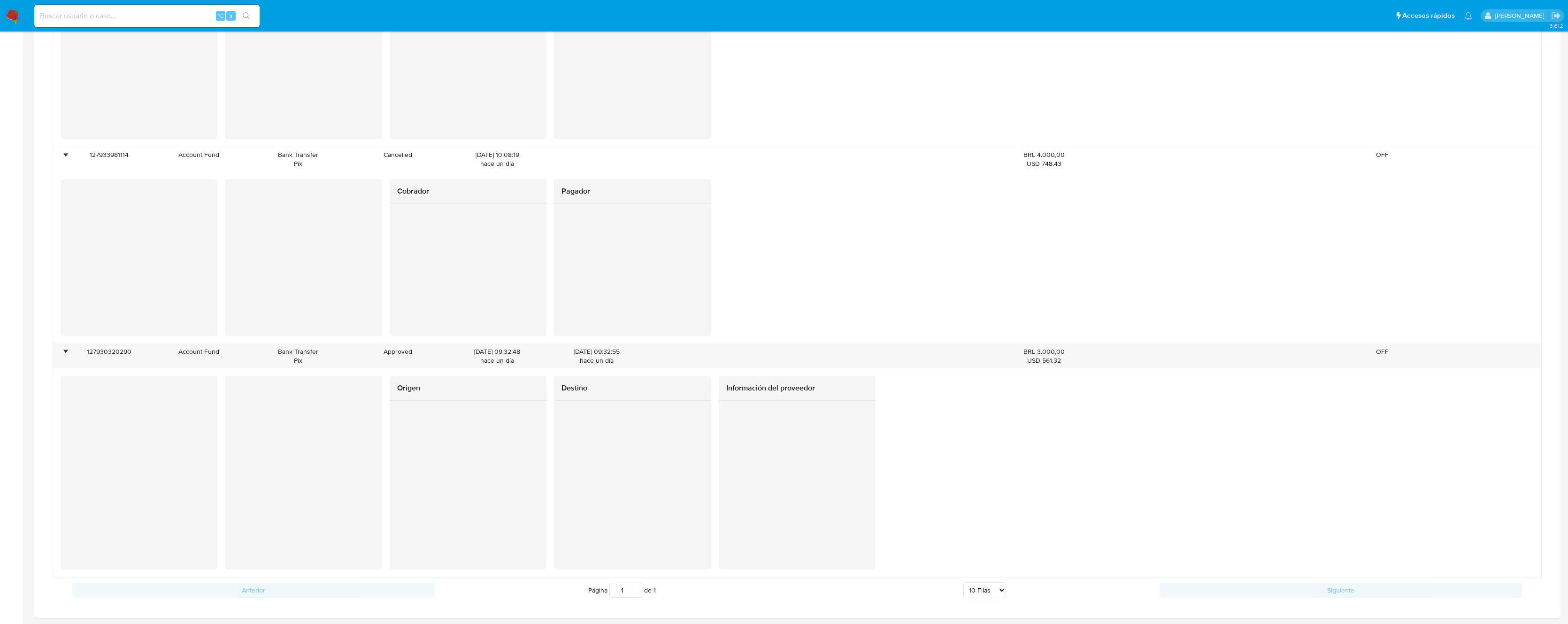
scroll to position [782, 0]
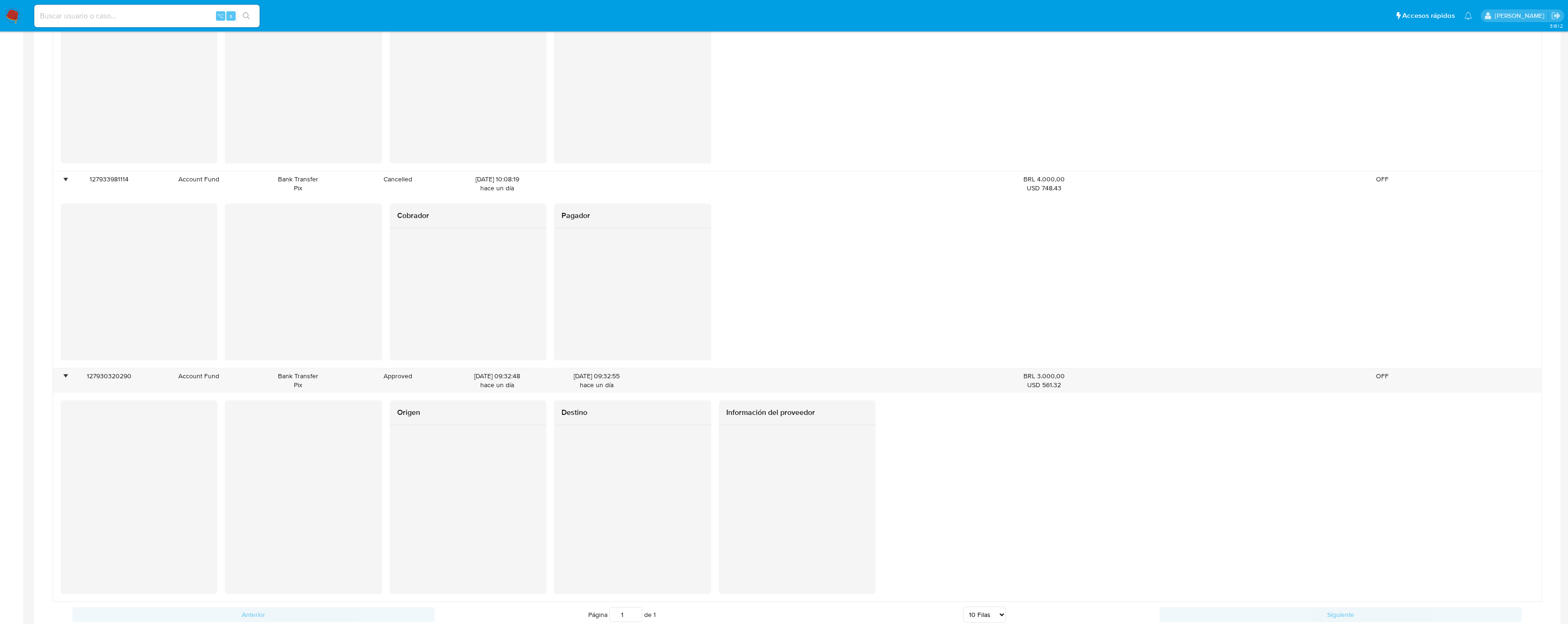
click at [133, 15] on input at bounding box center [147, 16] width 226 height 12
paste input "1497272275"
click at [182, 12] on input "1497272275" at bounding box center [147, 16] width 226 height 12
click at [244, 15] on icon "search-icon" at bounding box center [246, 16] width 7 height 7
click at [167, 6] on div "1497272275 ⌥ s" at bounding box center [147, 16] width 226 height 23
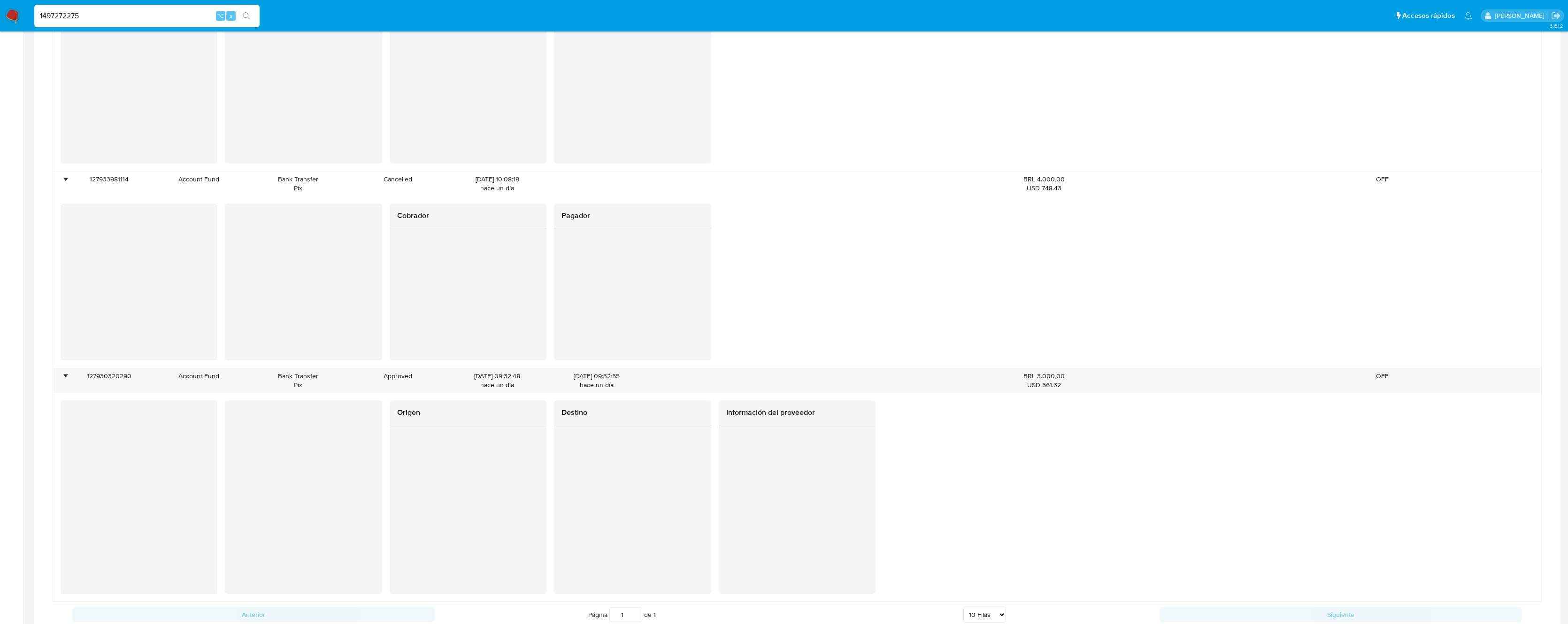
click at [159, 13] on input "1497272275" at bounding box center [147, 16] width 226 height 12
paste input "74332810"
type input "743328105"
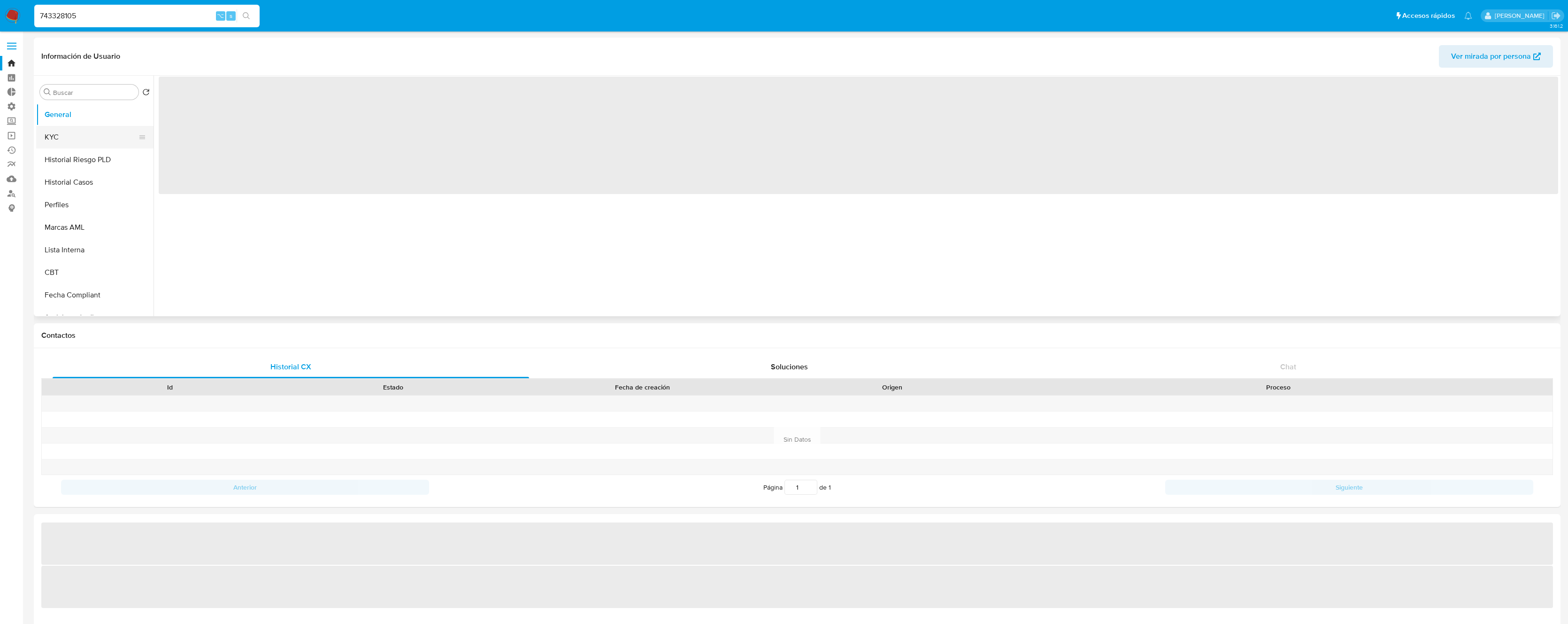
select select "10"
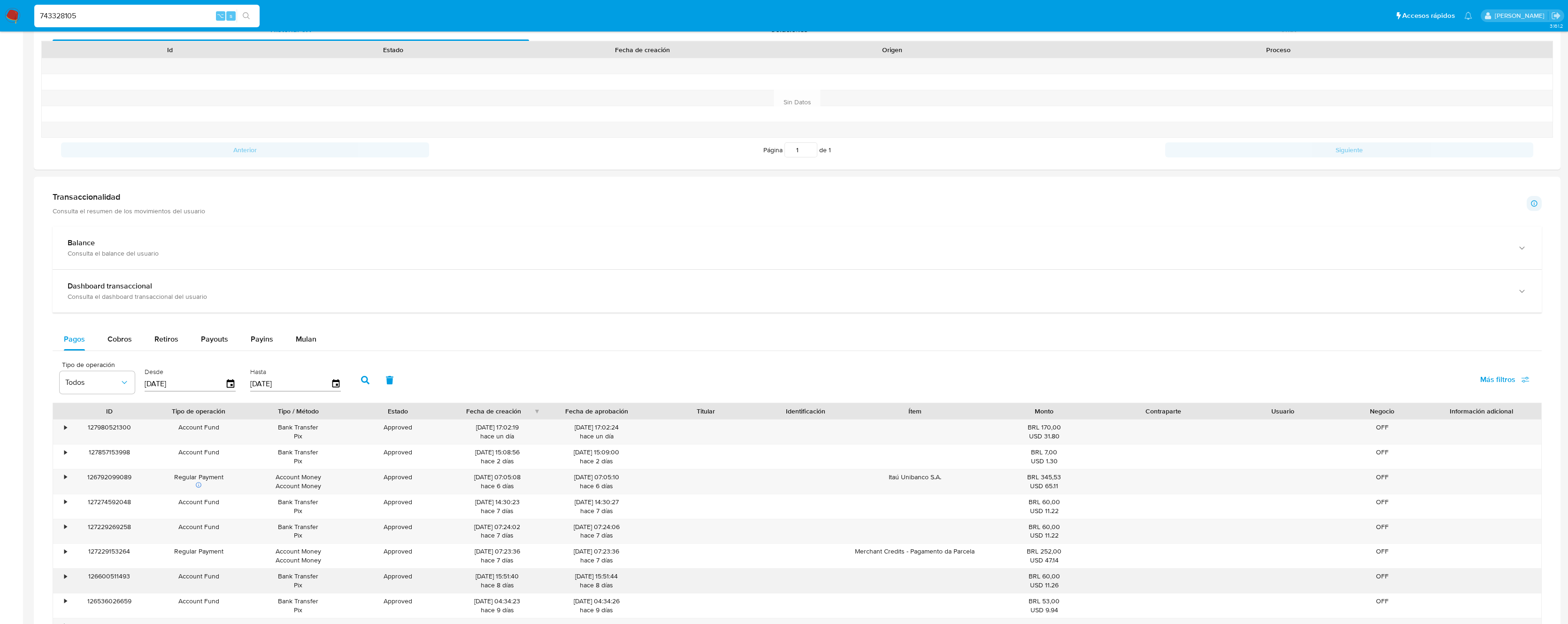
scroll to position [599, 0]
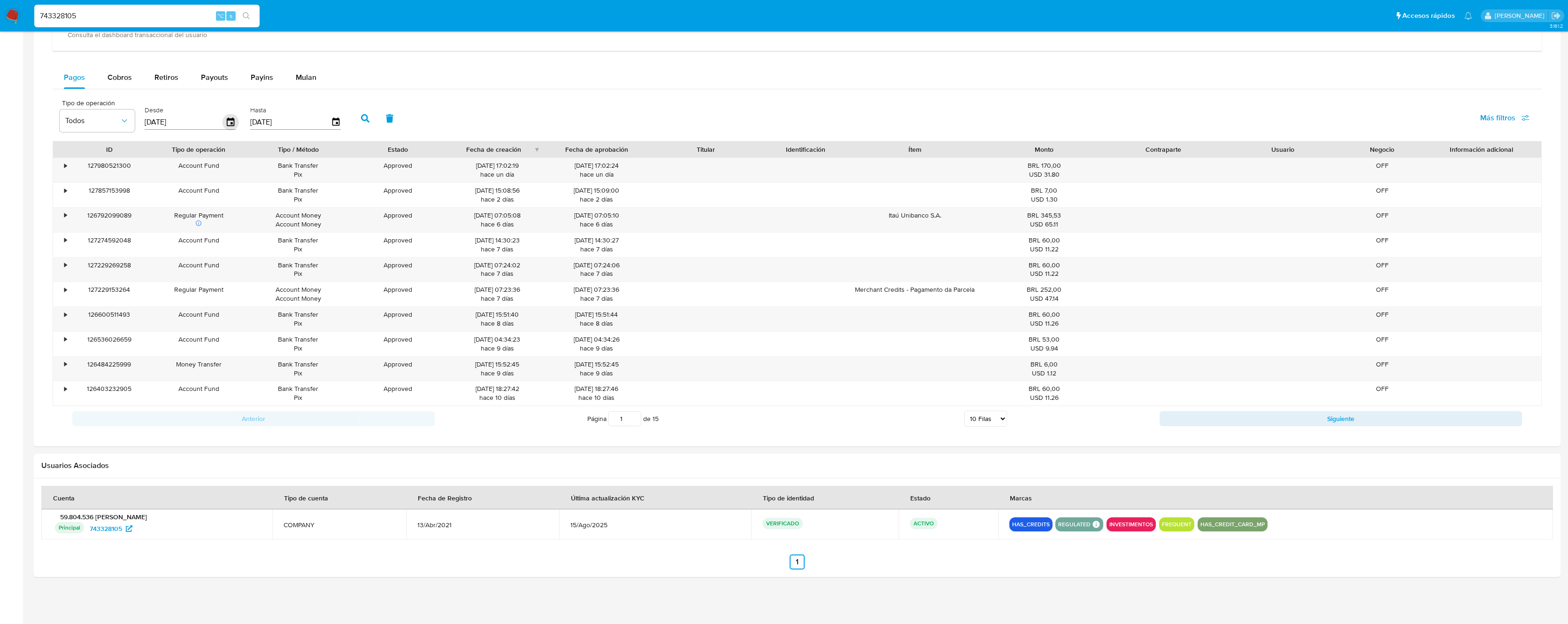
click at [232, 122] on icon "button" at bounding box center [231, 122] width 7 height 9
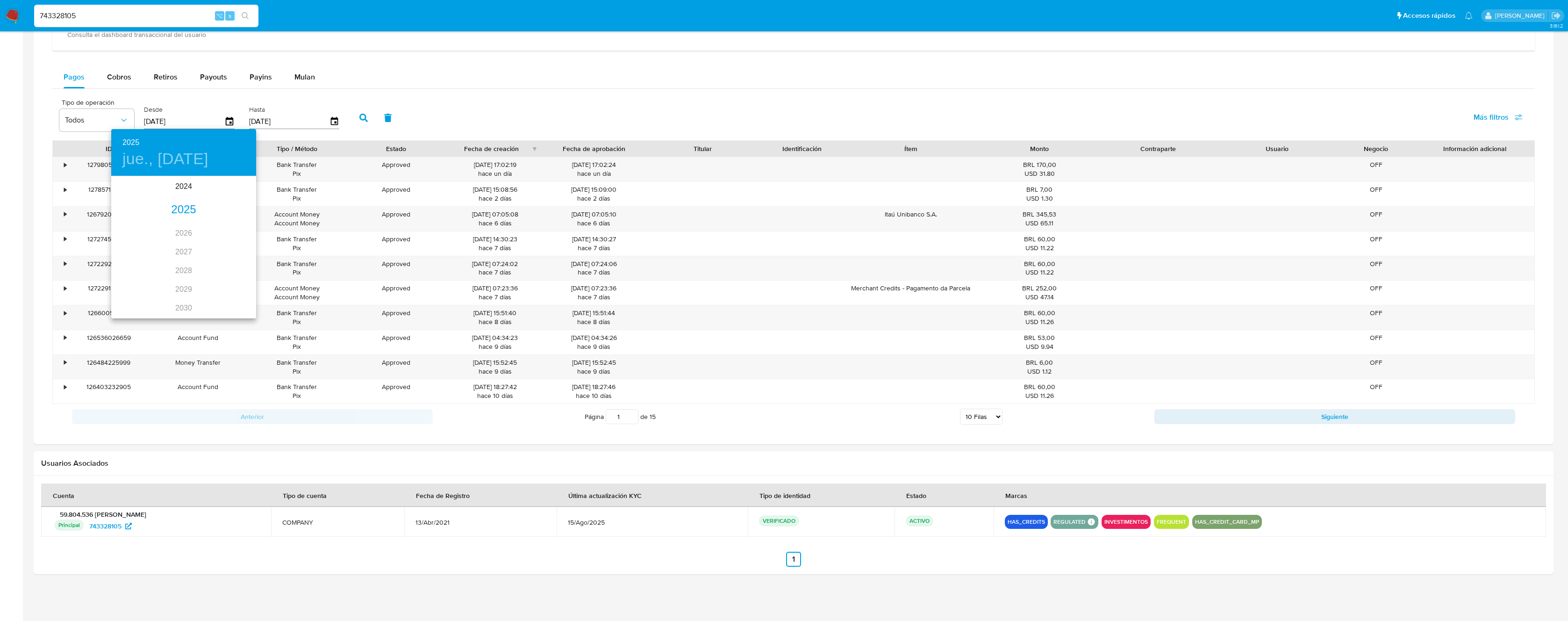
click at [181, 209] on div "2025" at bounding box center [184, 209] width 145 height 19
click at [234, 267] on div "sep." at bounding box center [232, 265] width 48 height 35
click at [127, 290] on p "29" at bounding box center [127, 292] width 7 height 9
type input "29/09/2025"
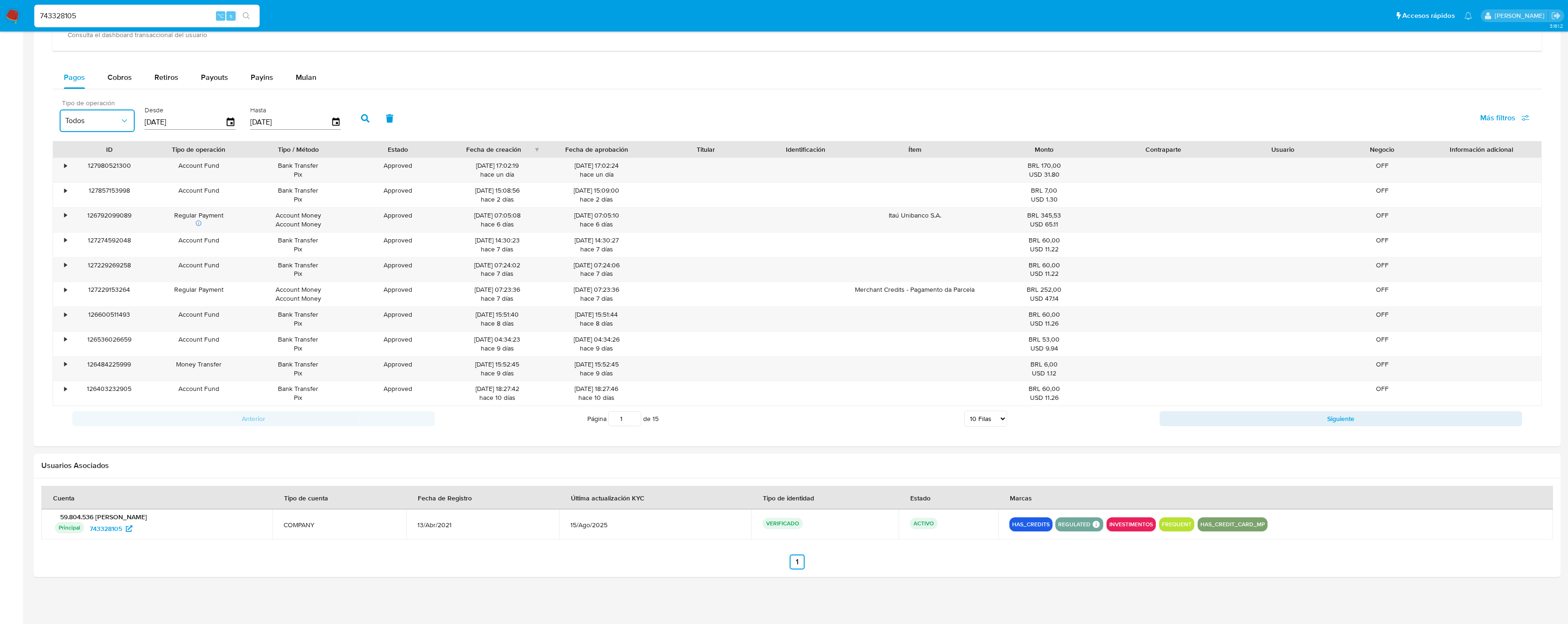
click at [128, 122] on icon "button" at bounding box center [124, 121] width 9 height 9
click at [98, 247] on div "Account Fund" at bounding box center [92, 254] width 54 height 23
click at [353, 117] on button "button" at bounding box center [365, 118] width 24 height 23
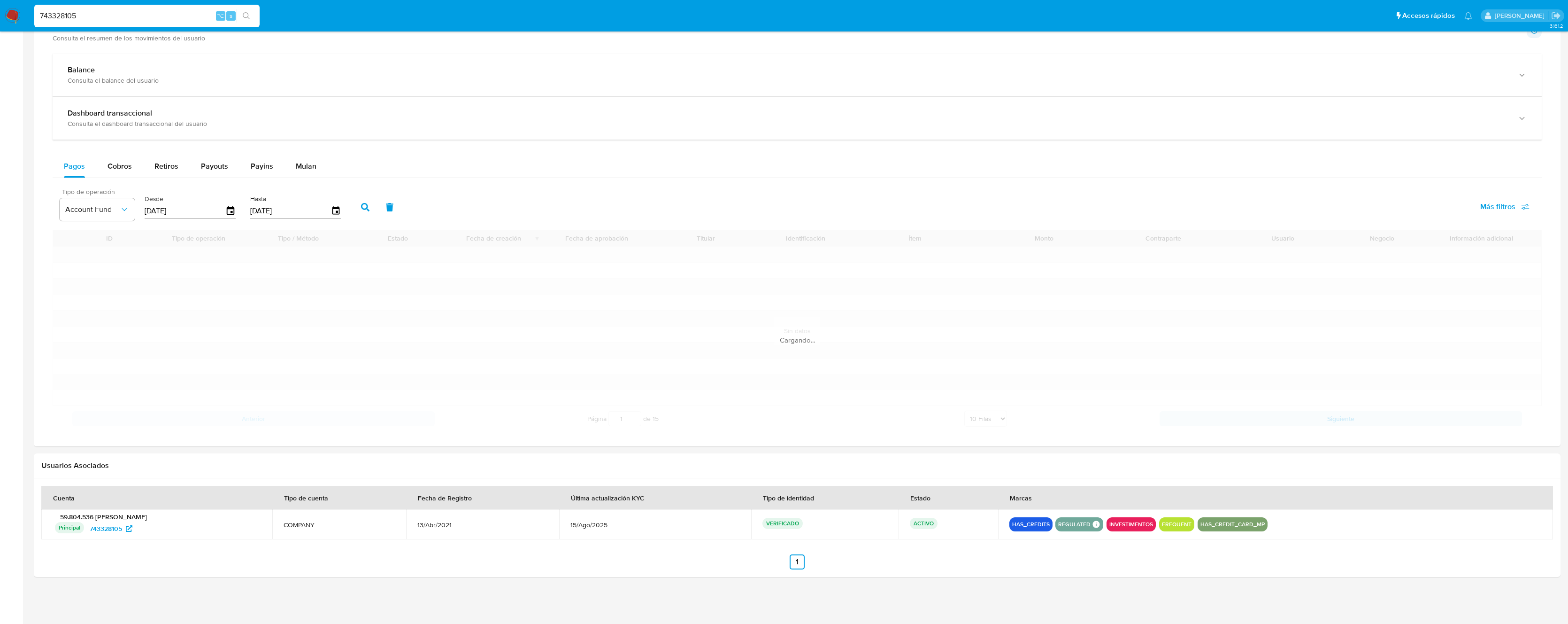
scroll to position [376, 0]
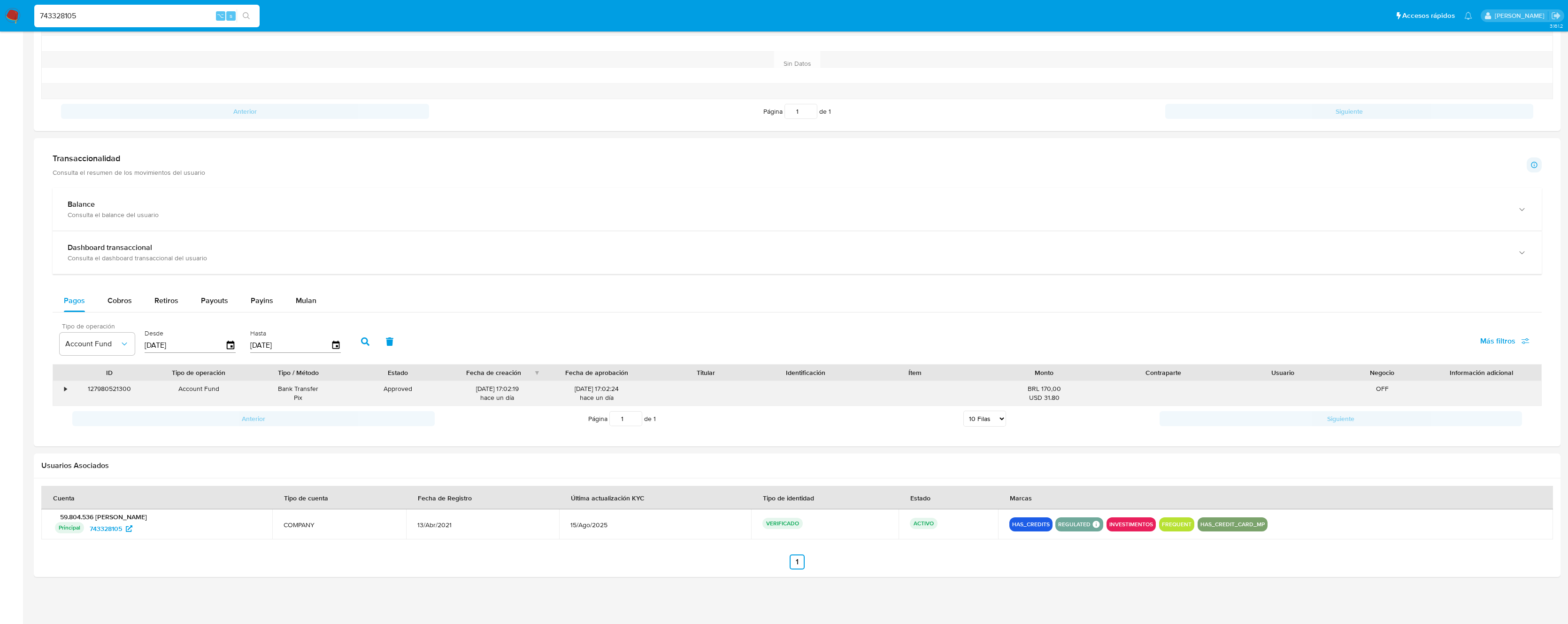
click at [61, 385] on div "•" at bounding box center [61, 393] width 17 height 24
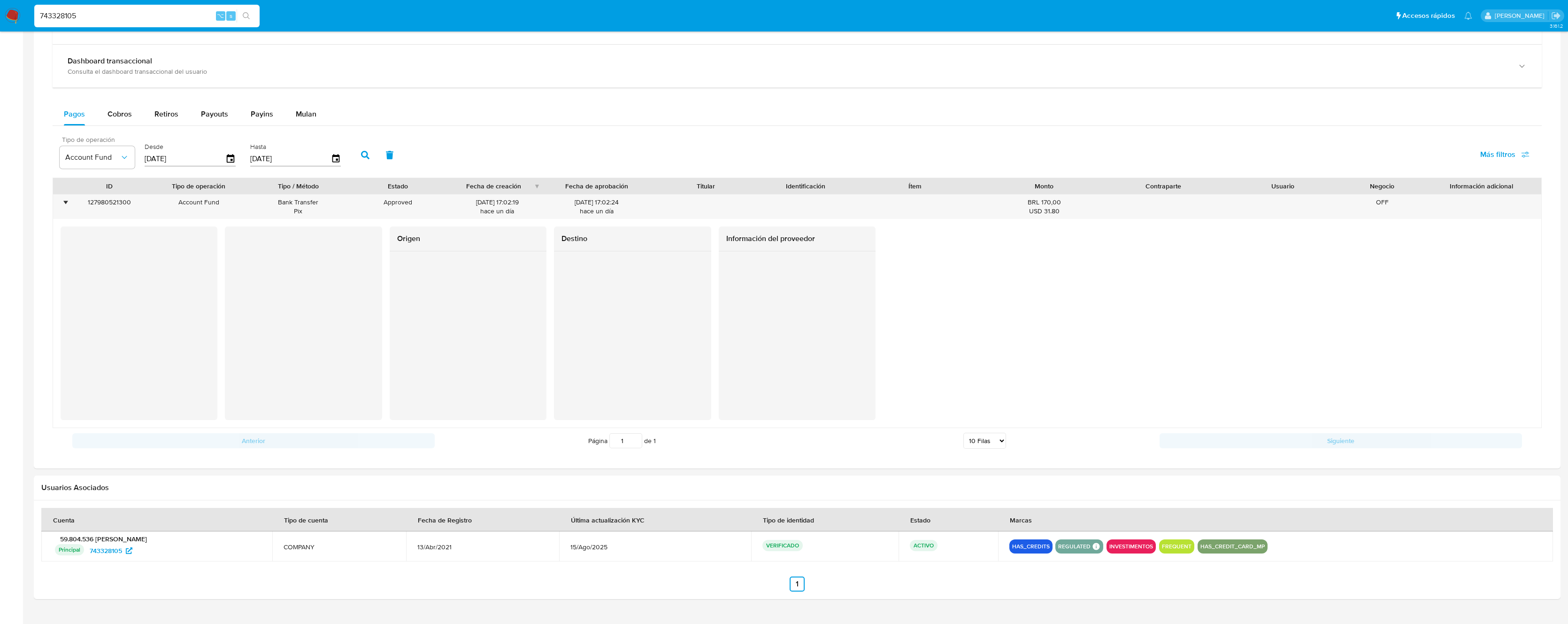
scroll to position [584, 0]
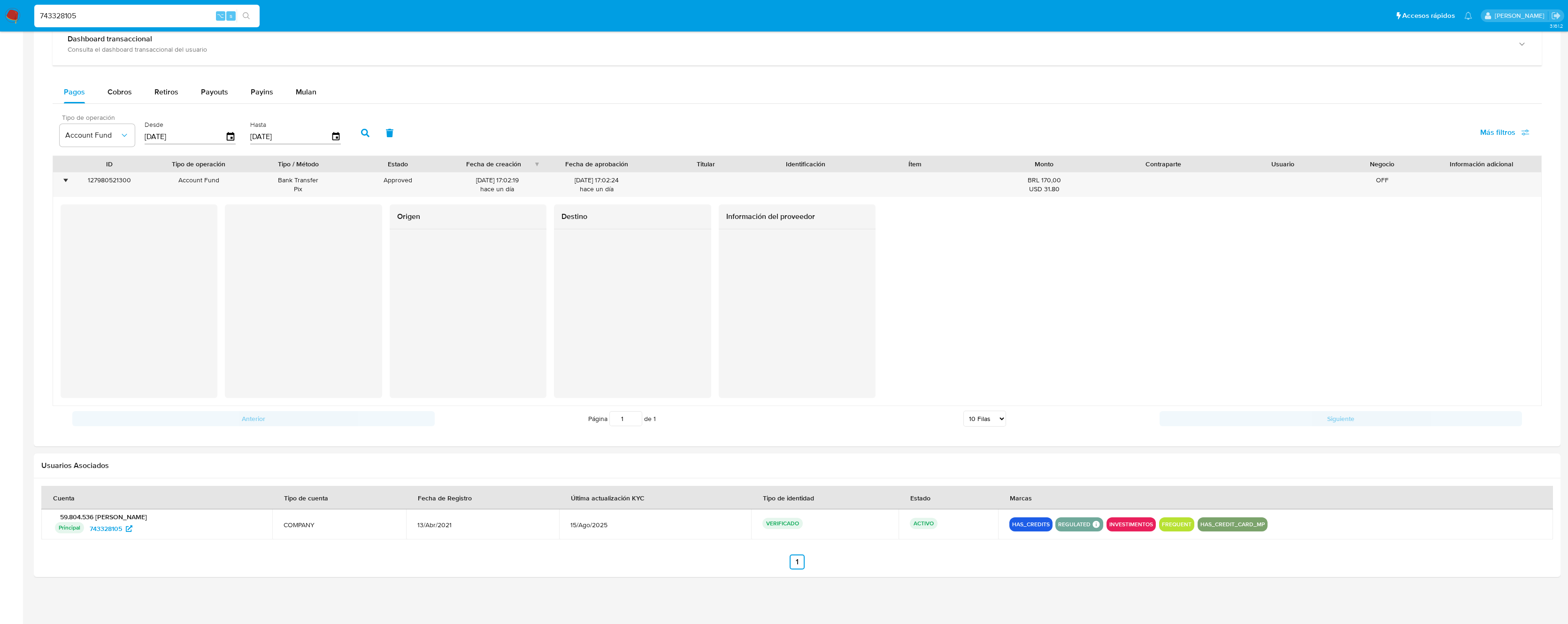
click at [389, 297] on div "Origen Destino Información del proveedor" at bounding box center [797, 301] width 1473 height 193
